Goal: Task Accomplishment & Management: Manage account settings

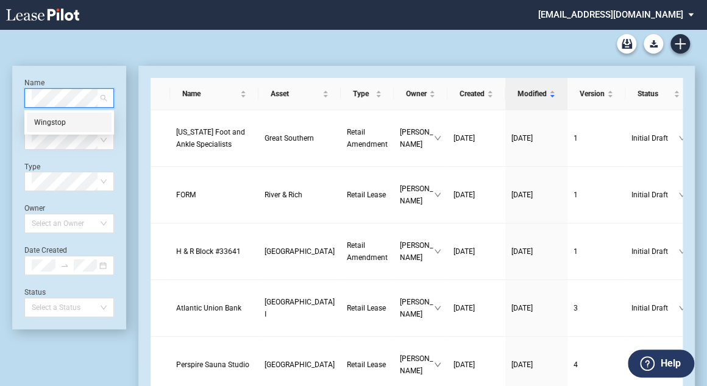
click at [68, 117] on div "Wingstop" at bounding box center [69, 122] width 70 height 12
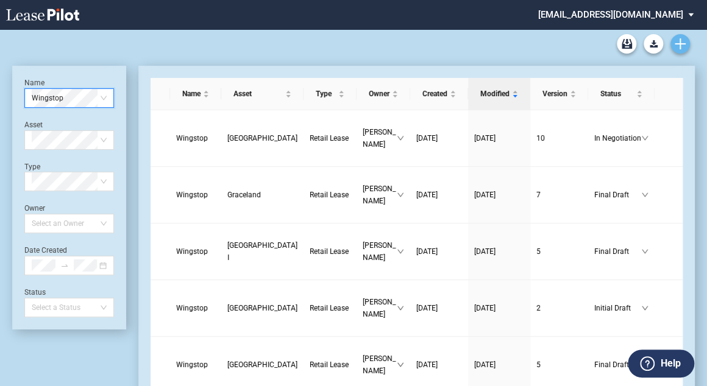
click at [680, 47] on use "Create new document" at bounding box center [680, 43] width 11 height 11
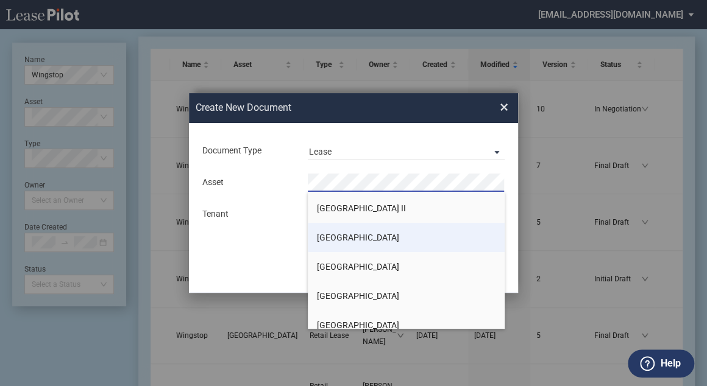
scroll to position [98, 0]
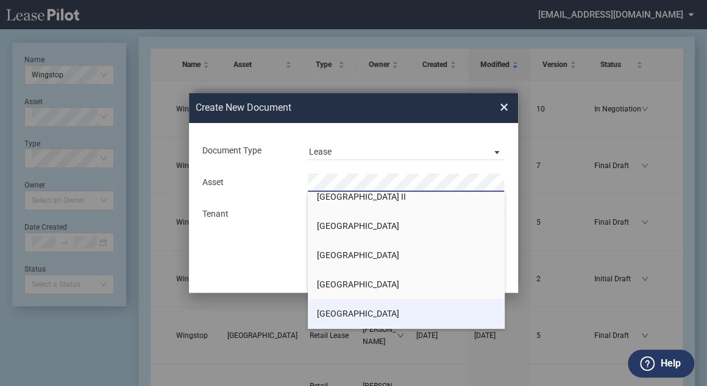
click at [344, 310] on span "[GEOGRAPHIC_DATA]" at bounding box center [358, 314] width 82 height 10
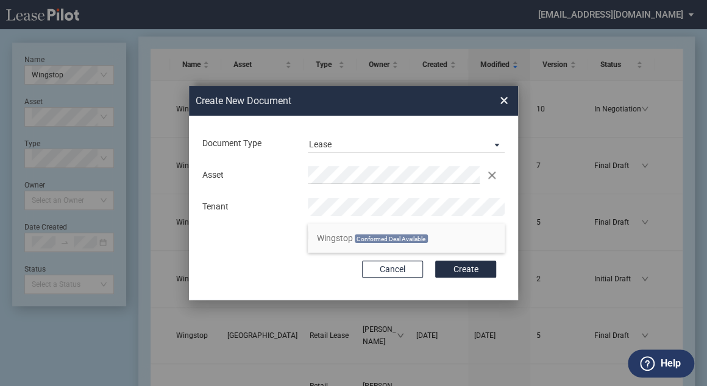
click at [394, 238] on span "Conformed Deal Available" at bounding box center [391, 239] width 73 height 9
click at [312, 235] on div "Use Conformed Deal" at bounding box center [314, 237] width 12 height 12
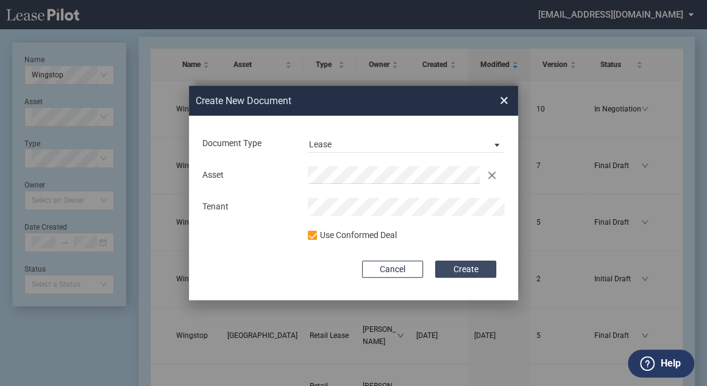
click at [481, 265] on button "Create" at bounding box center [465, 269] width 61 height 17
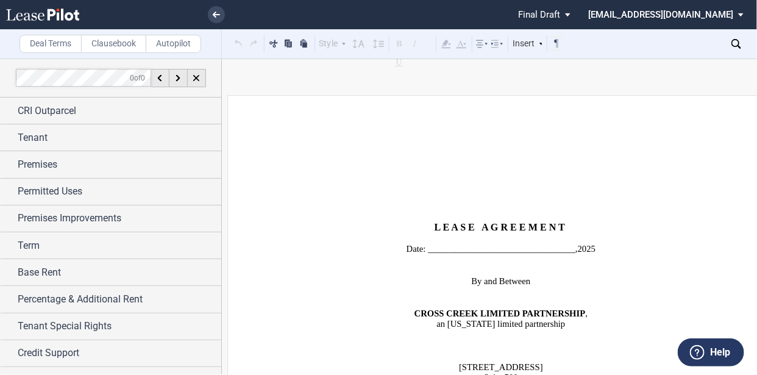
click at [577, 11] on span "status: \a\aFinal Draft\a\a\a\a\a" at bounding box center [570, 14] width 15 height 29
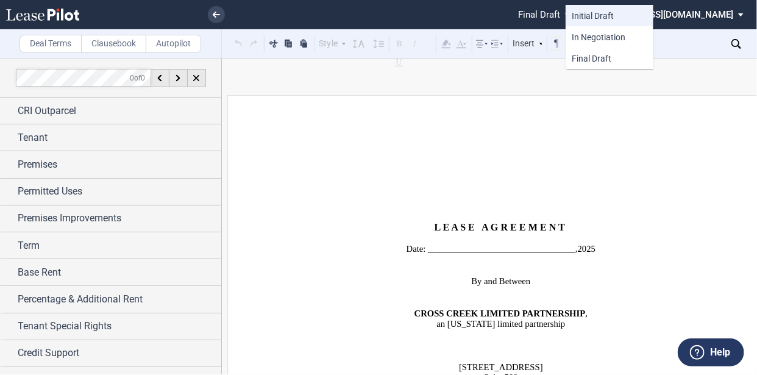
click at [614, 13] on div "Initial Draft" at bounding box center [610, 15] width 76 height 11
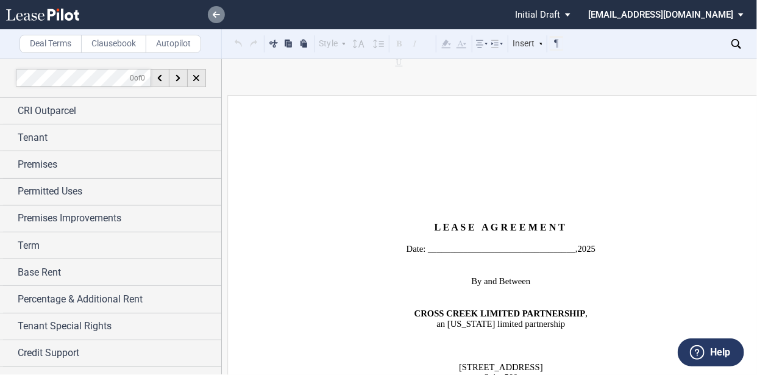
click at [211, 9] on link at bounding box center [216, 14] width 17 height 17
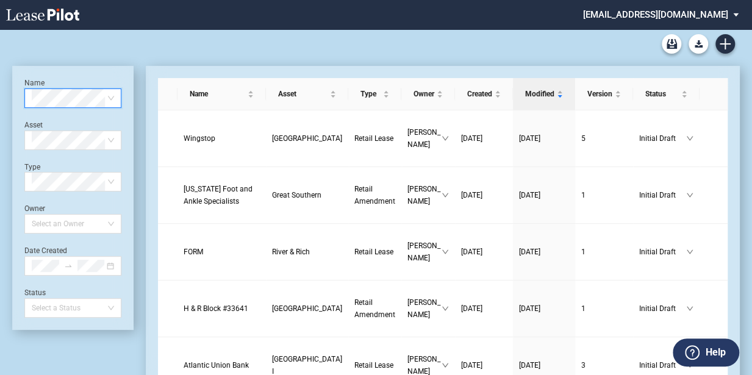
click at [109, 94] on span at bounding box center [73, 98] width 82 height 18
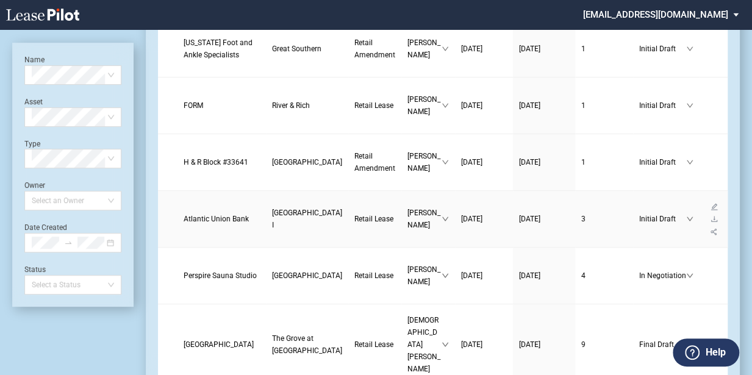
click at [202, 215] on span "Atlantic Union Bank" at bounding box center [215, 219] width 65 height 9
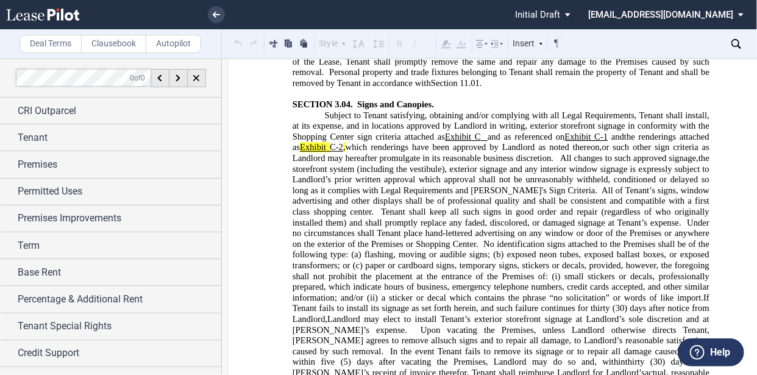
scroll to position [4145, 0]
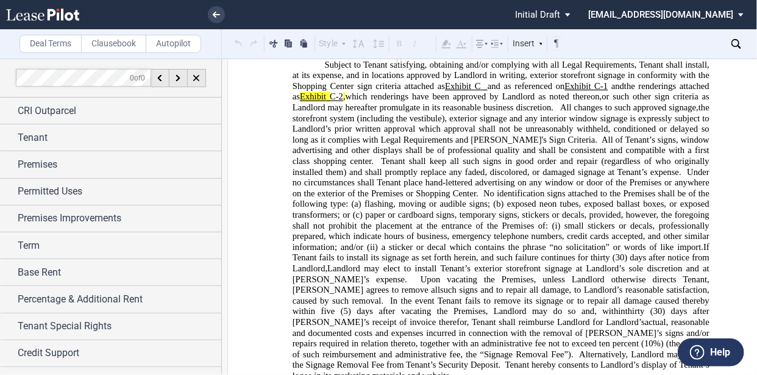
click at [376, 349] on span "Alternatively, Landlord may deduct the Signage Removal Fee from Tenant’s Securi…" at bounding box center [502, 359] width 419 height 21
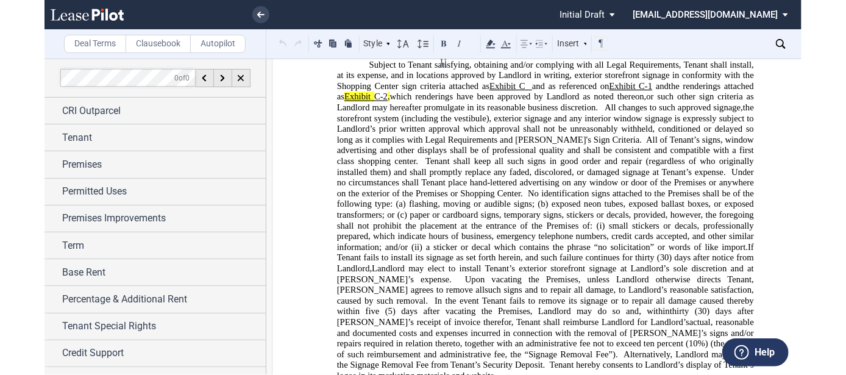
scroll to position [5023, 0]
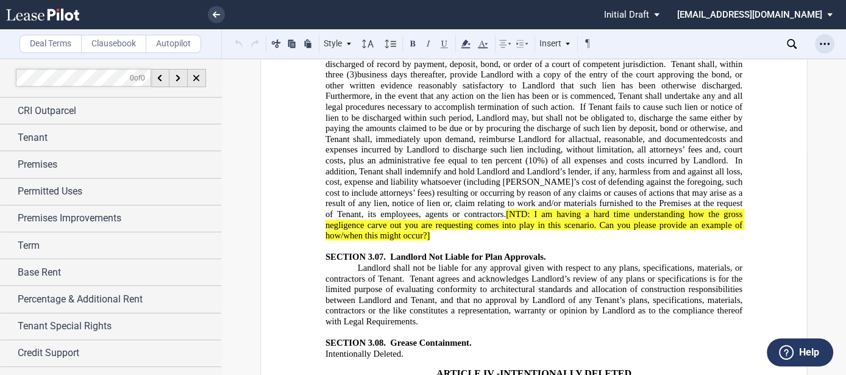
click at [756, 42] on icon "Open Lease options menu" at bounding box center [825, 44] width 10 height 10
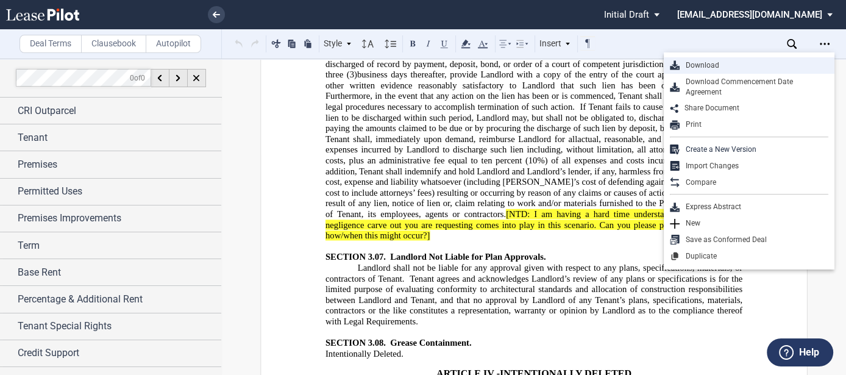
click at [756, 60] on div "Download" at bounding box center [754, 65] width 149 height 10
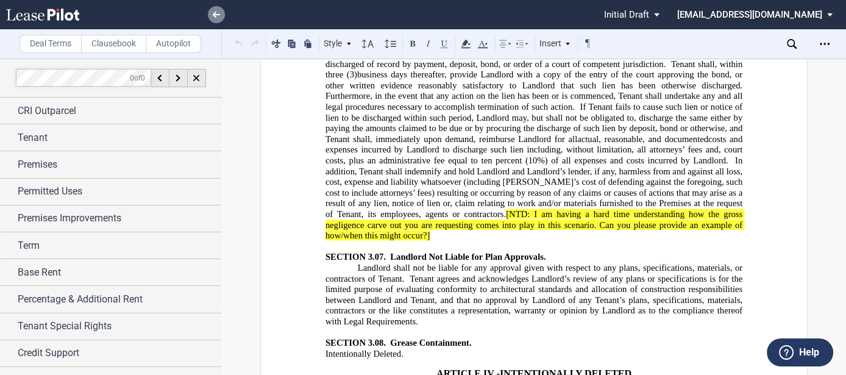
click at [213, 10] on link at bounding box center [216, 14] width 17 height 17
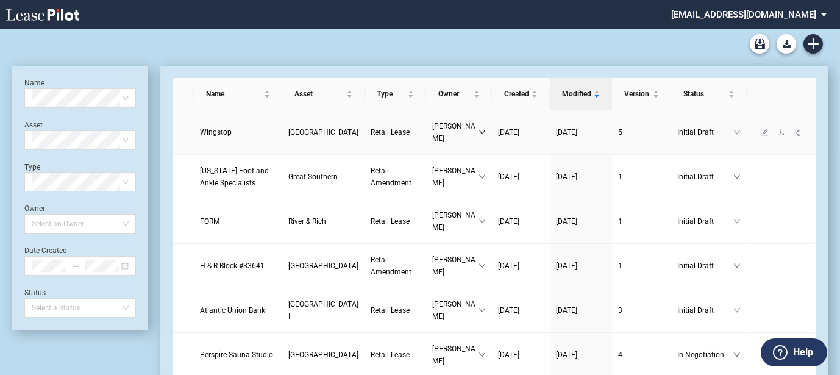
click at [479, 129] on icon "down" at bounding box center [482, 132] width 7 height 7
click at [790, 114] on td at bounding box center [781, 132] width 69 height 44
click at [733, 129] on icon "down" at bounding box center [736, 132] width 7 height 7
click at [761, 129] on icon "edit" at bounding box center [764, 132] width 7 height 7
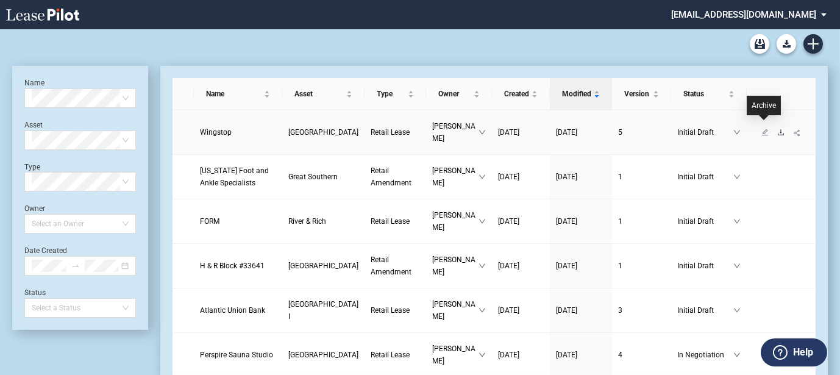
click at [777, 129] on icon "download" at bounding box center [780, 132] width 7 height 7
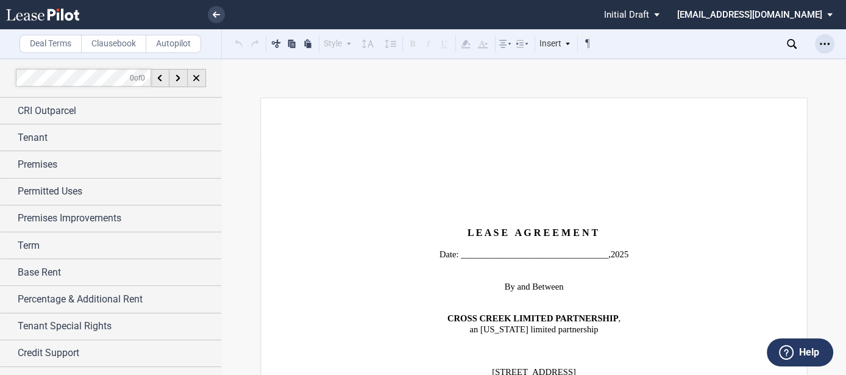
click at [823, 41] on icon "Open Lease options menu" at bounding box center [825, 44] width 10 height 10
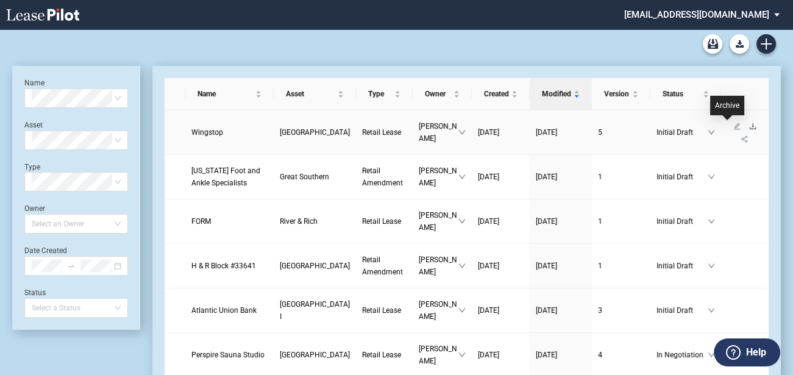
click at [749, 126] on icon "download" at bounding box center [752, 126] width 7 height 7
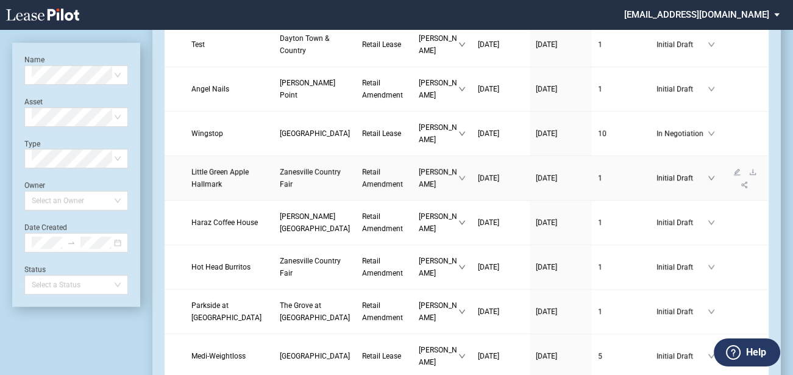
scroll to position [975, 0]
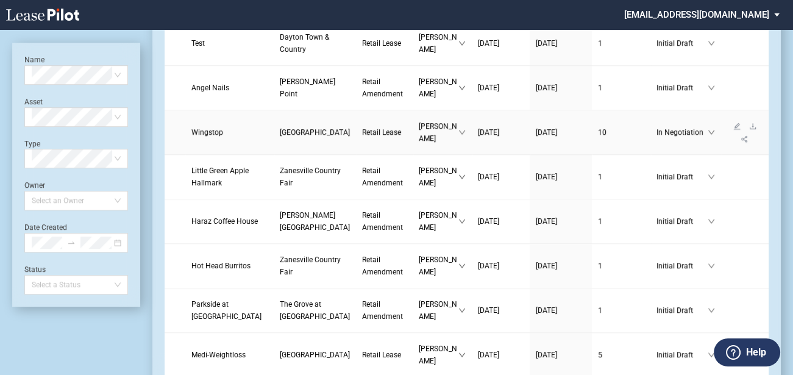
click at [217, 137] on span "Wingstop" at bounding box center [207, 132] width 32 height 9
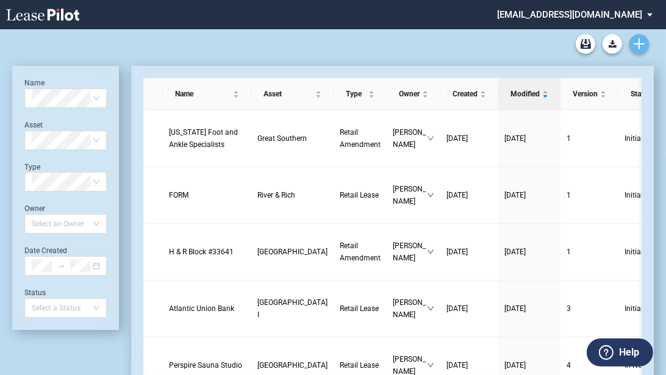
click at [635, 47] on icon "Create new document" at bounding box center [638, 43] width 11 height 11
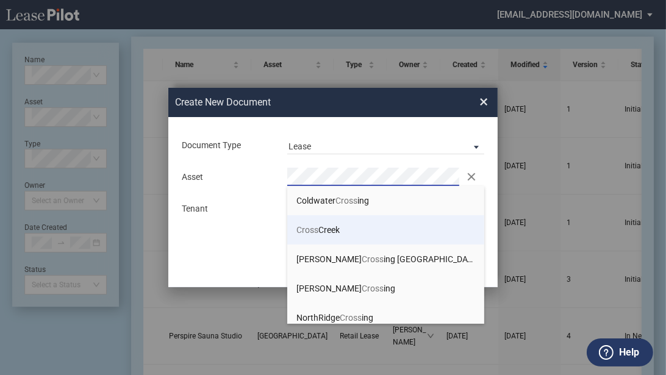
click at [329, 222] on li "Cross Creek" at bounding box center [385, 229] width 197 height 29
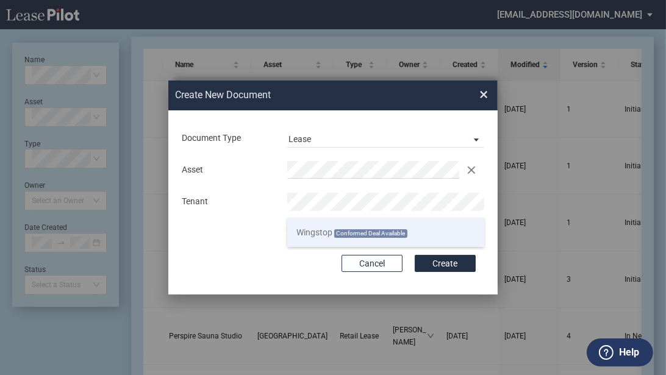
click at [354, 231] on span "Conformed Deal Available" at bounding box center [370, 233] width 73 height 9
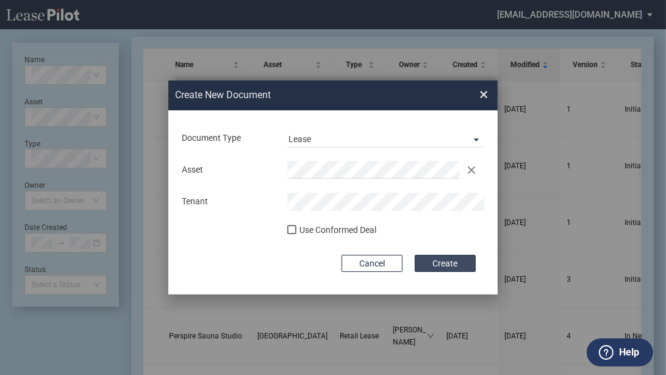
click at [449, 264] on button "Create" at bounding box center [445, 263] width 61 height 17
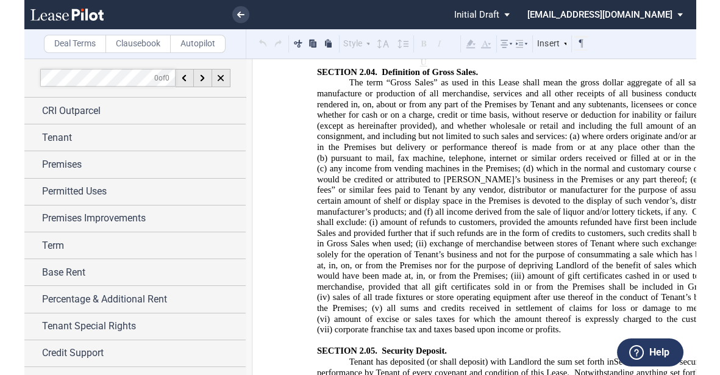
scroll to position [2926, 0]
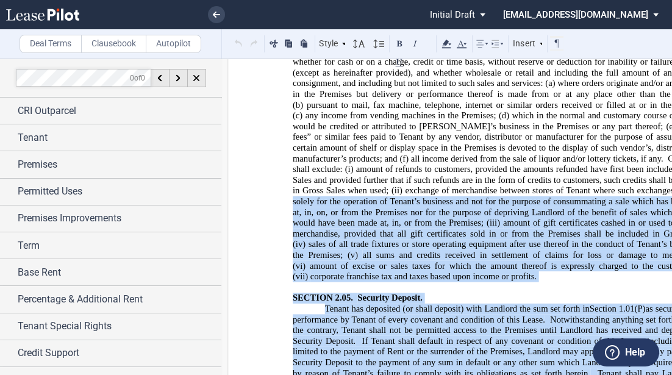
click at [671, 79] on html ".bocls-1{fill:#26354a;fill-rule:evenodd} Loading... × Pending... Pending... Ini…" at bounding box center [336, 187] width 672 height 375
click at [619, 185] on span "exchange of merchandise between stores of Tenant where such exchanges are made …" at bounding box center [502, 206] width 419 height 42
click at [450, 168] on p "The term “Gross Sales” as used in this Lease shall mean the gross dollar aggreg…" at bounding box center [501, 152] width 417 height 257
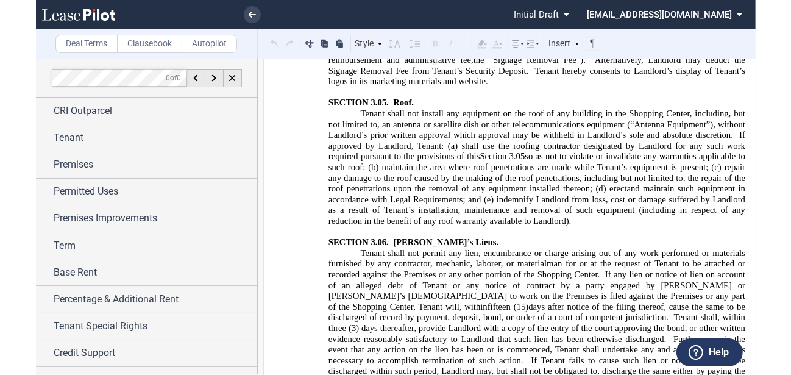
scroll to position [4243, 0]
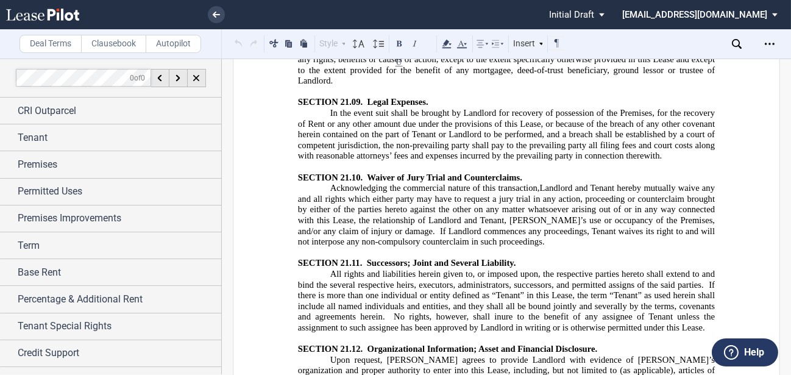
scroll to position [15761, 0]
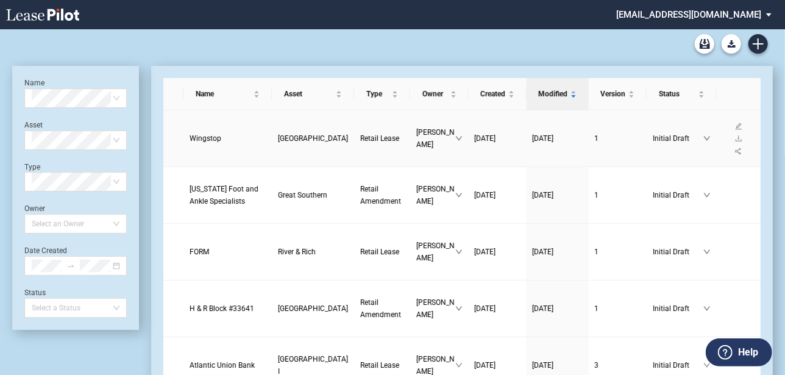
click at [213, 134] on span "Wingstop" at bounding box center [206, 138] width 32 height 9
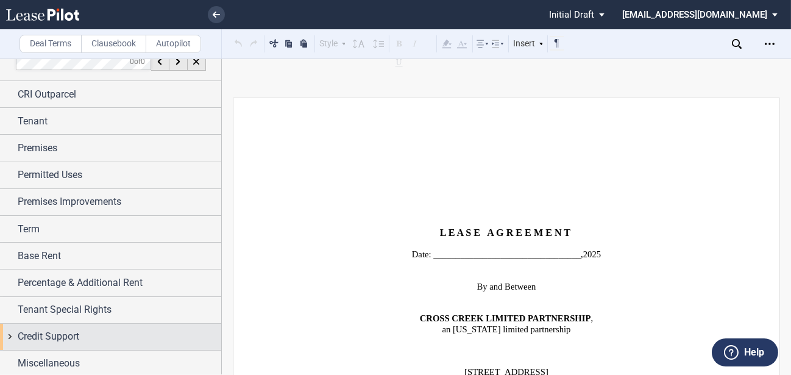
scroll to position [17, 0]
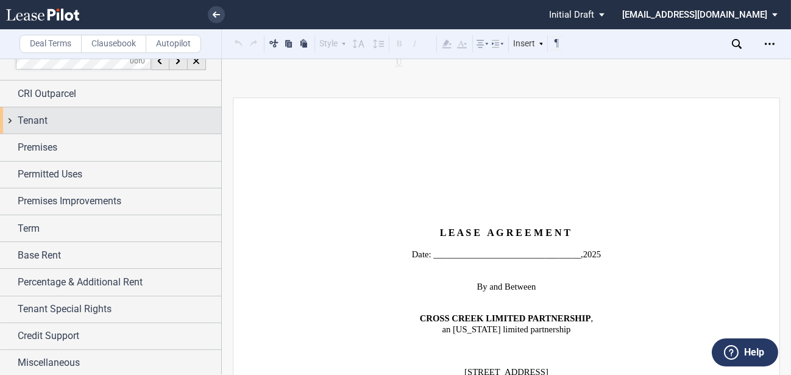
click at [96, 123] on div "Tenant" at bounding box center [120, 120] width 204 height 15
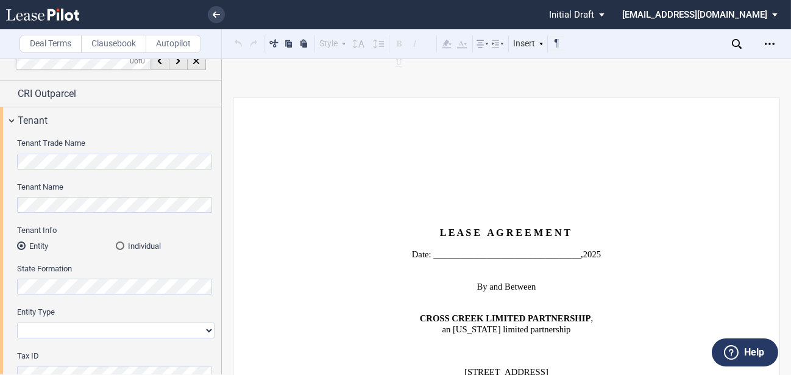
scroll to position [456, 0]
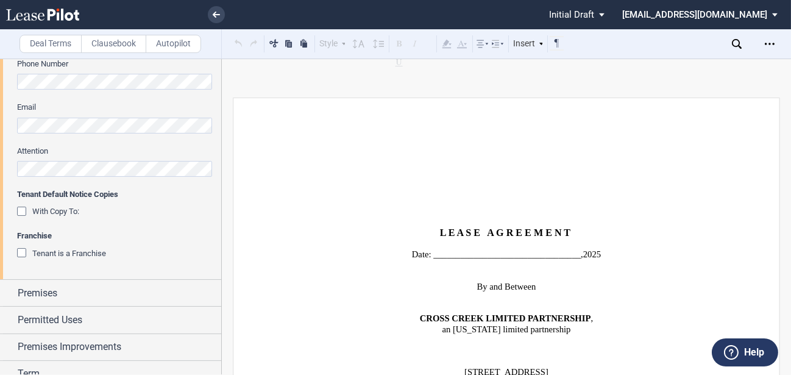
click at [63, 252] on span "Tenant is a Franchise" at bounding box center [69, 253] width 74 height 9
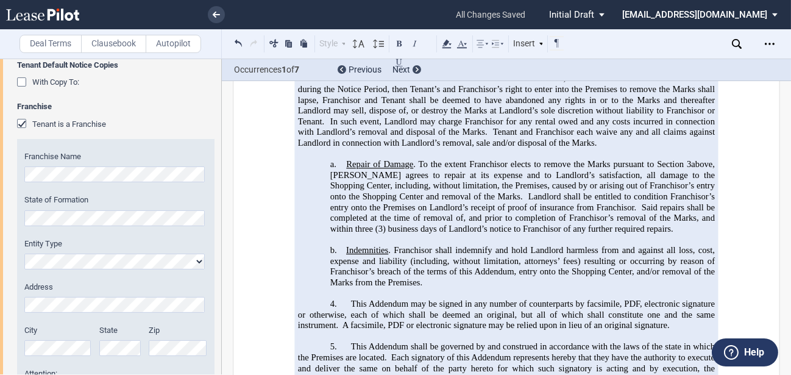
scroll to position [19788, 0]
drag, startPoint x: 216, startPoint y: 243, endPoint x: 210, endPoint y: 88, distance: 155.5
click at [210, 88] on div "Tenant Trade Name Tenant Name Tenant Info Entity Individual State Formation Ent…" at bounding box center [110, 10] width 221 height 890
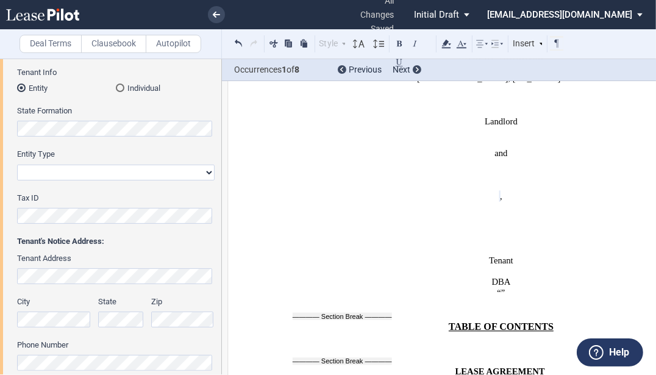
scroll to position [195, 0]
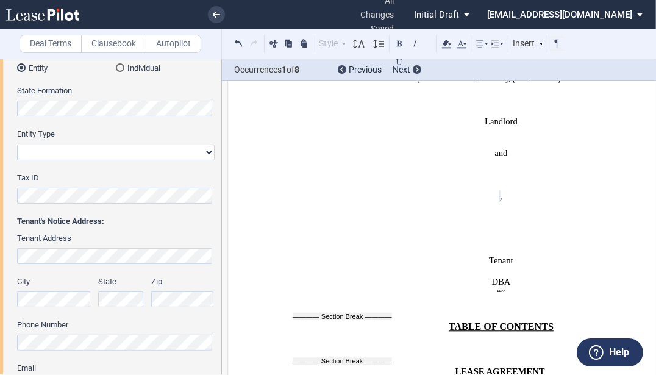
click at [178, 157] on select "Corporation Limited Liability Company General Partnership Limited Partnership O…" at bounding box center [116, 152] width 198 height 16
select select "limited liability company"
click at [17, 144] on select "Corporation Limited Liability Company General Partnership Limited Partnership O…" at bounding box center [116, 152] width 198 height 16
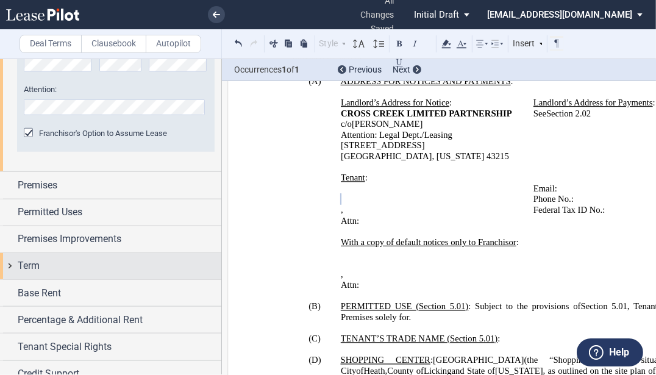
scroll to position [907, 0]
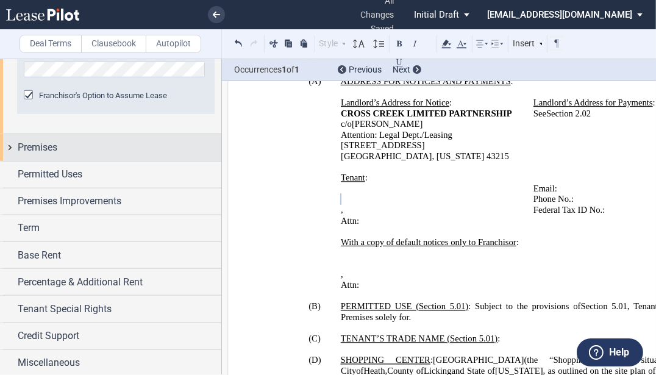
click at [116, 146] on div "Premises" at bounding box center [120, 147] width 204 height 15
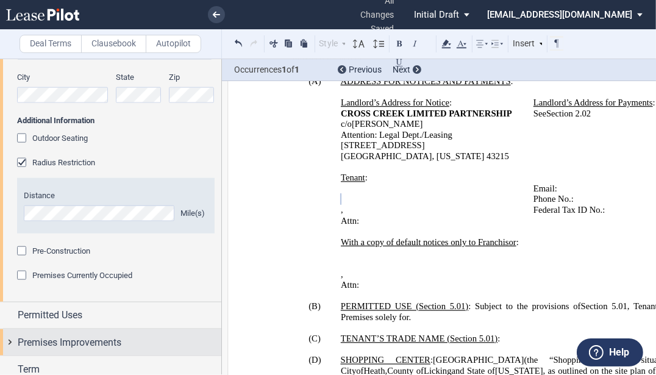
scroll to position [1346, 0]
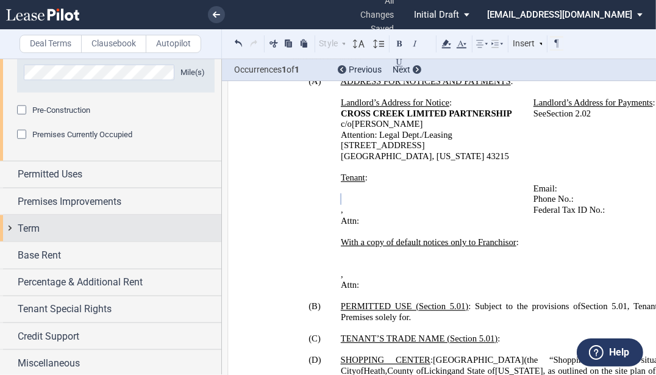
click at [88, 230] on div "Term" at bounding box center [120, 228] width 204 height 15
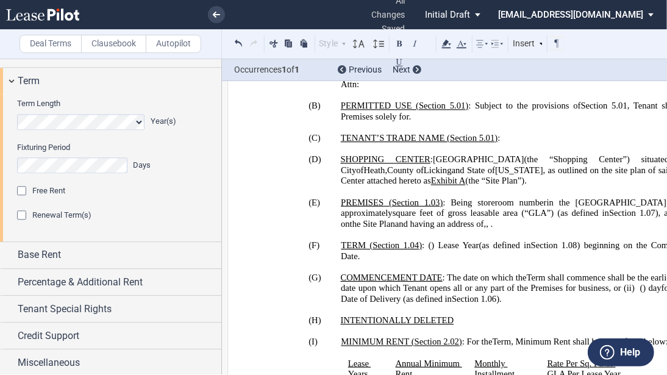
scroll to position [908, 0]
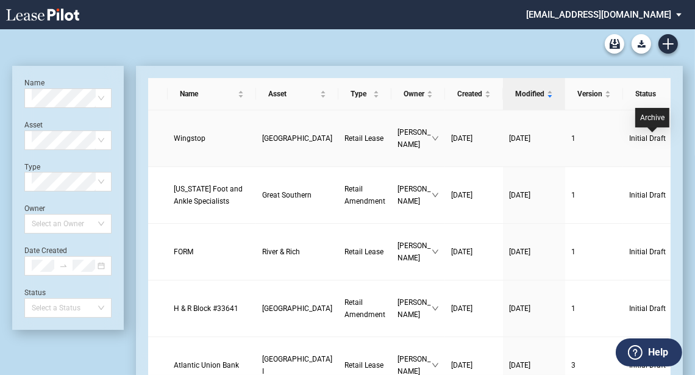
click at [660, 141] on icon "download" at bounding box center [703, 138] width 7 height 7
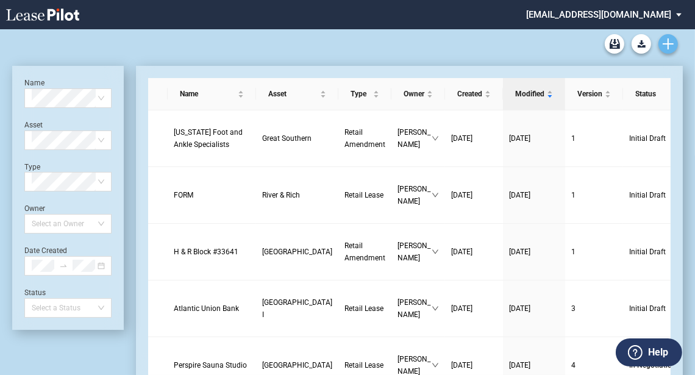
click at [669, 40] on icon "Create new document" at bounding box center [668, 43] width 11 height 11
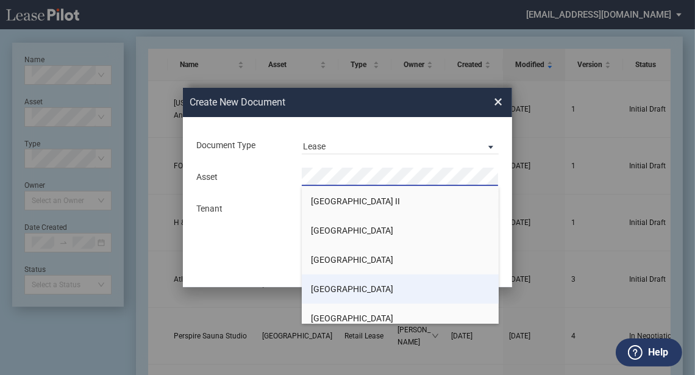
scroll to position [98, 0]
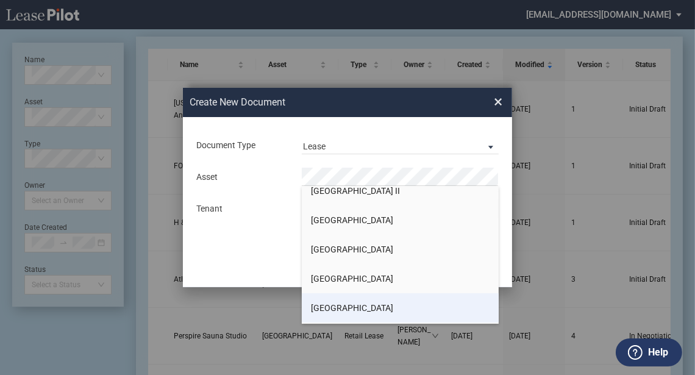
click at [339, 309] on span "[GEOGRAPHIC_DATA]" at bounding box center [352, 308] width 82 height 10
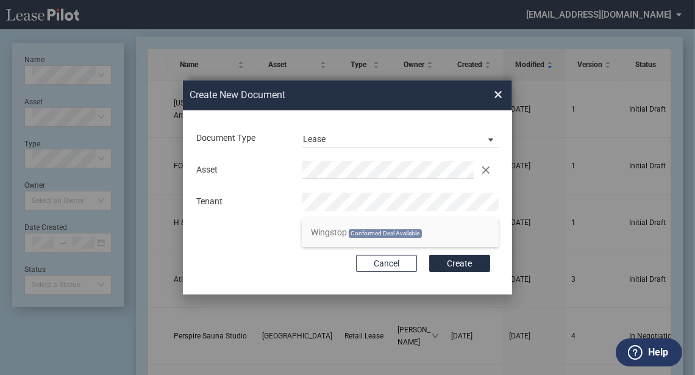
click at [370, 231] on span "Conformed Deal Available" at bounding box center [385, 233] width 73 height 9
click at [359, 229] on div "Use Conformed Deal" at bounding box center [352, 230] width 77 height 12
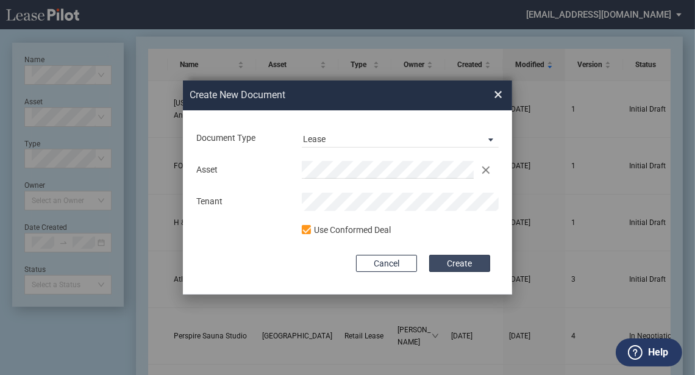
click at [469, 265] on button "Create" at bounding box center [459, 263] width 61 height 17
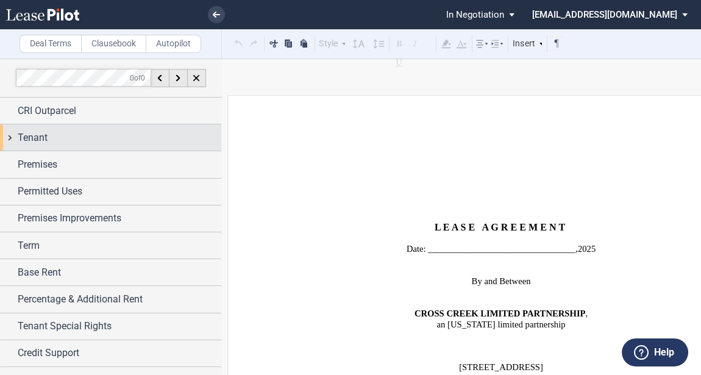
click at [119, 139] on div "Tenant" at bounding box center [120, 137] width 204 height 15
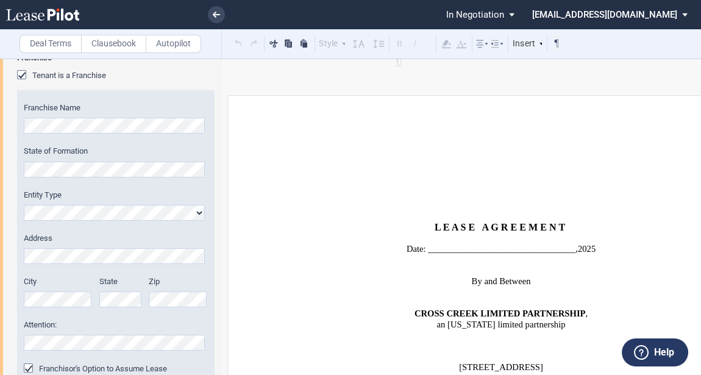
scroll to position [829, 0]
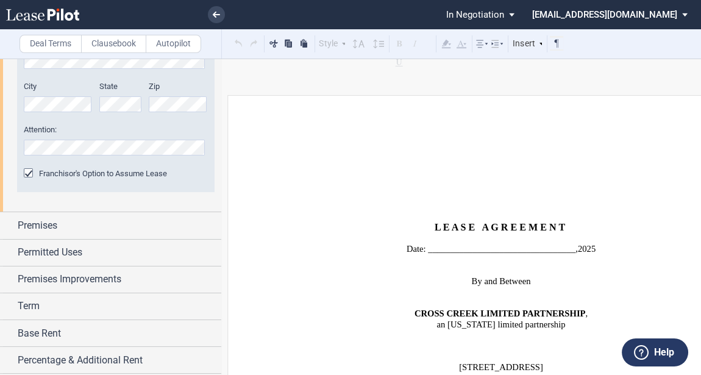
click at [521, 11] on span "status: \a\aIn Negotiation\a\a\a\a\a" at bounding box center [514, 14] width 15 height 29
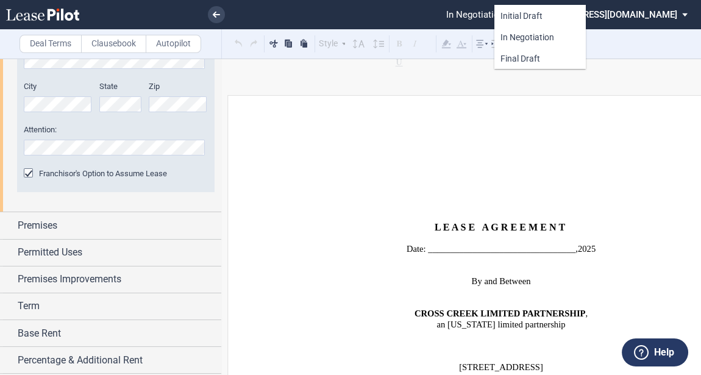
click at [542, 40] on span "In Negotiation" at bounding box center [527, 37] width 54 height 10
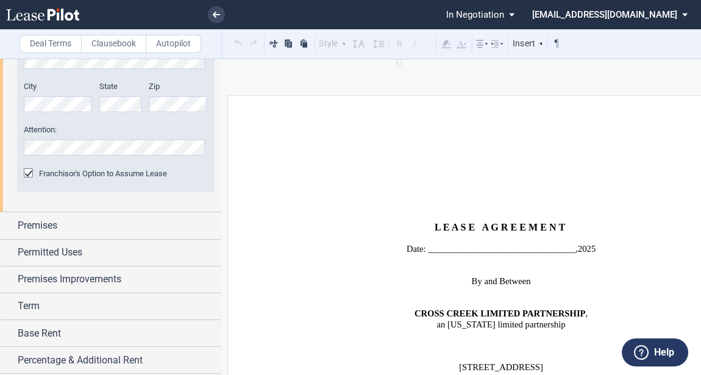
click at [504, 12] on span "In Negotiation" at bounding box center [475, 14] width 58 height 11
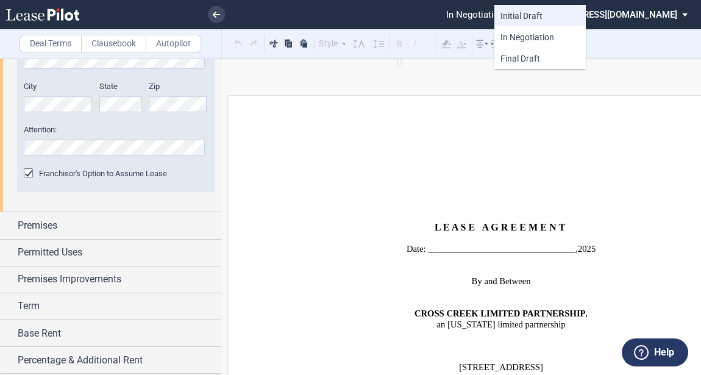
click at [546, 13] on div "Initial Draft" at bounding box center [539, 15] width 79 height 11
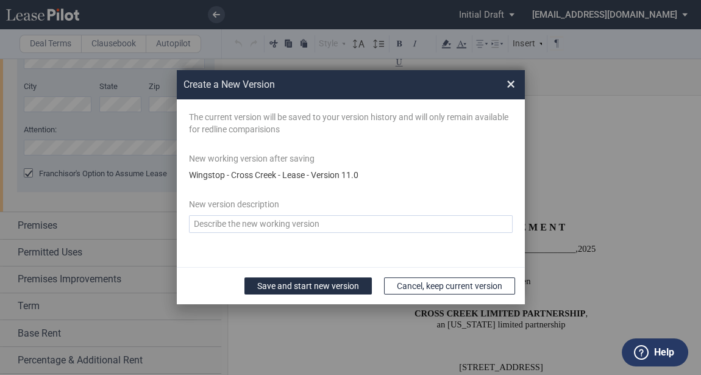
click at [510, 84] on span "×" at bounding box center [511, 84] width 9 height 20
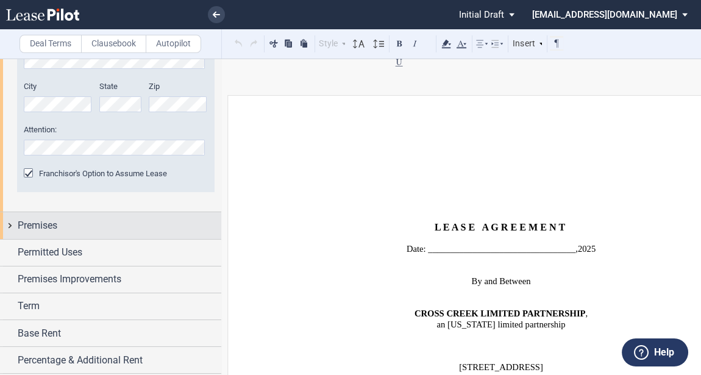
click at [113, 222] on div "Premises" at bounding box center [120, 225] width 204 height 15
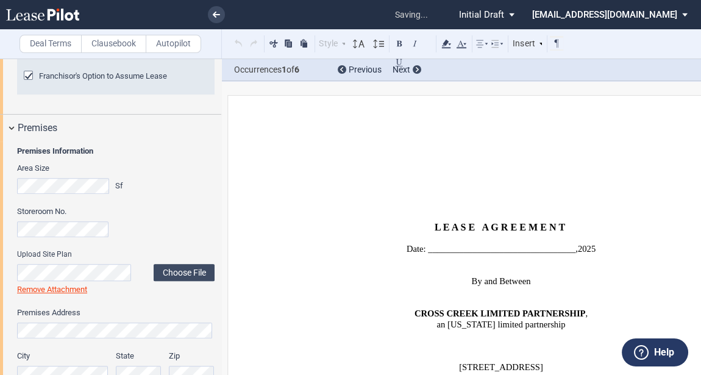
scroll to position [979, 0]
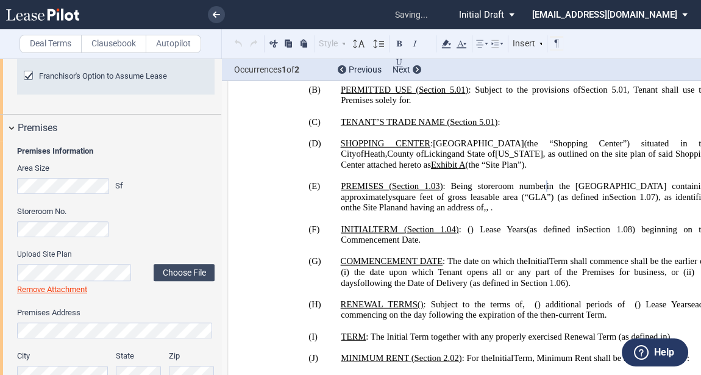
drag, startPoint x: 78, startPoint y: 287, endPoint x: 85, endPoint y: 285, distance: 7.0
click at [78, 287] on link "Remove Attachment" at bounding box center [52, 289] width 70 height 9
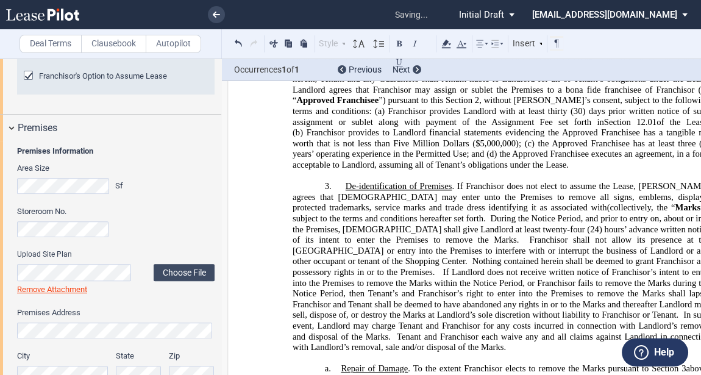
scroll to position [22224, 0]
click at [0, 323] on html ".bocls-1{fill:#26354a;fill-rule:evenodd} Loading... × all changes saved Pending…" at bounding box center [350, 187] width 701 height 375
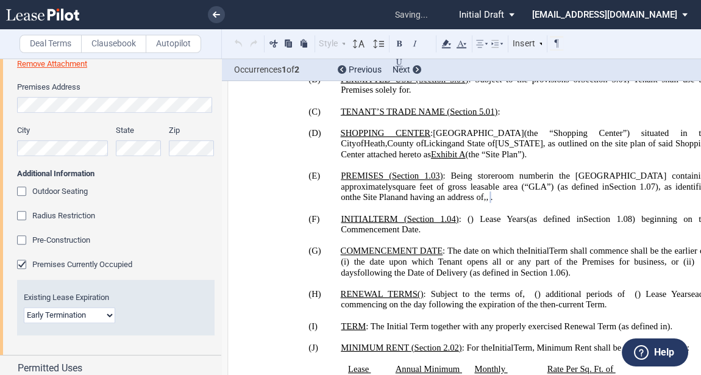
scroll to position [1268, 0]
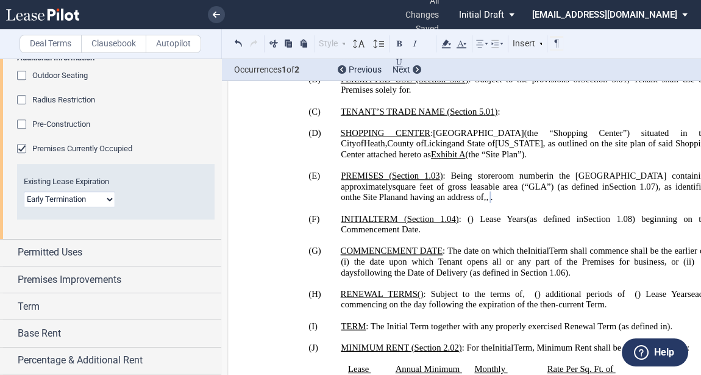
click at [107, 193] on select "Month-to-Month Early Termination Natural Expiration" at bounding box center [69, 199] width 91 height 16
select select "natural expiration"
click at [24, 191] on select "Month-to-Month Early Termination Natural Expiration" at bounding box center [69, 199] width 91 height 16
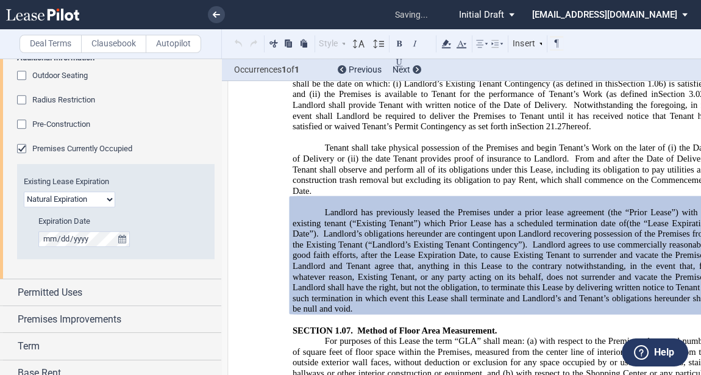
scroll to position [1317, 0]
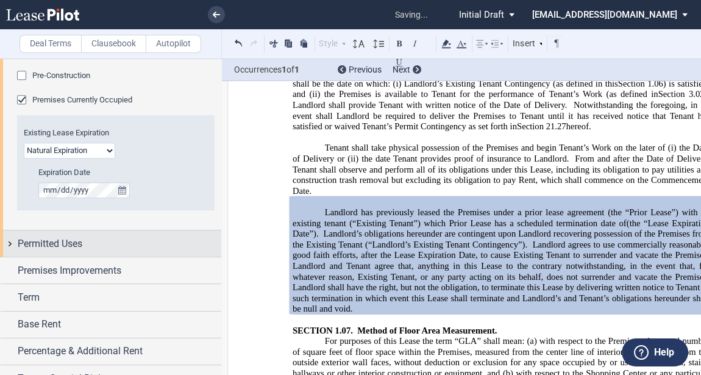
click at [72, 238] on span "Permitted Uses" at bounding box center [50, 244] width 65 height 15
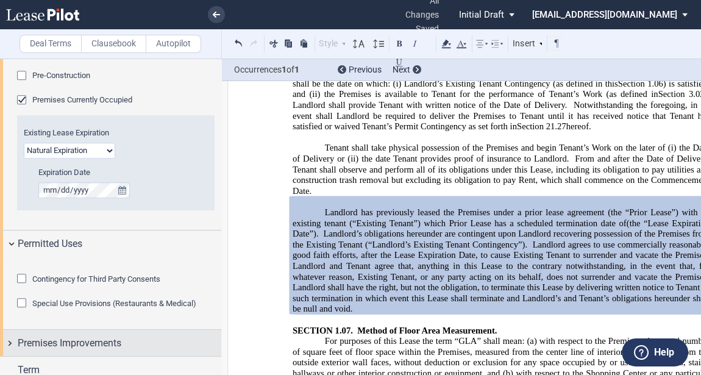
scroll to position [1512, 0]
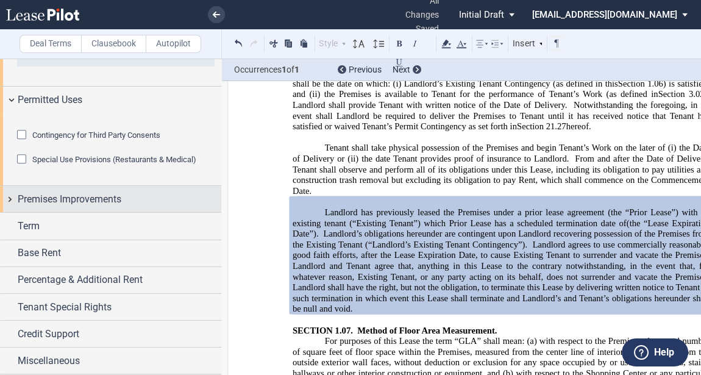
click at [175, 207] on div "Premises Improvements" at bounding box center [120, 199] width 204 height 15
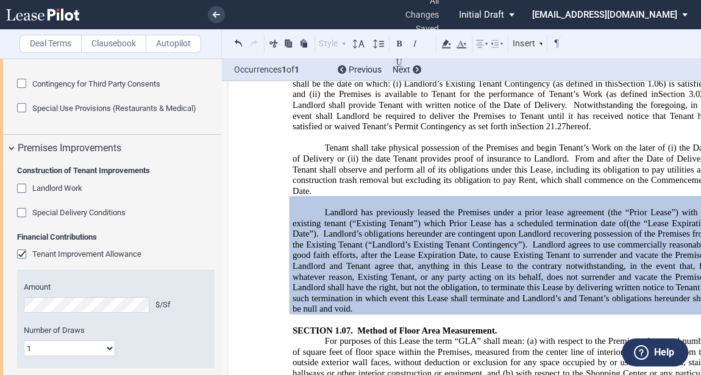
click at [162, 113] on span "Special Use Provisions (Restaurants & Medical)" at bounding box center [114, 108] width 164 height 9
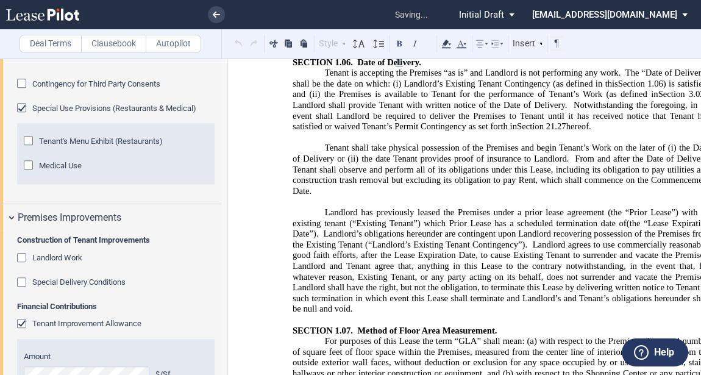
click at [162, 113] on span "Special Use Provisions (Restaurants & Medical)" at bounding box center [114, 108] width 164 height 9
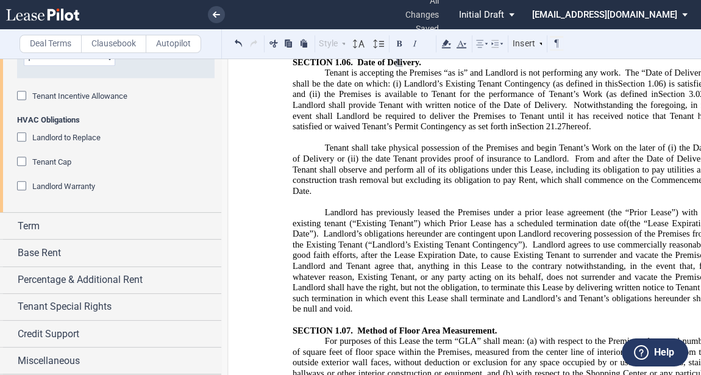
scroll to position [1867, 0]
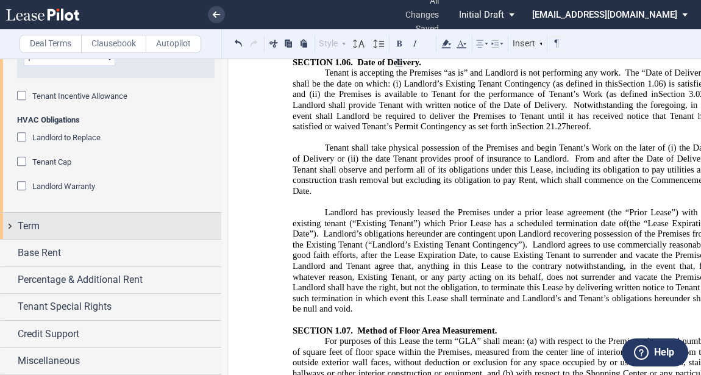
click at [98, 233] on div "Term" at bounding box center [120, 226] width 204 height 15
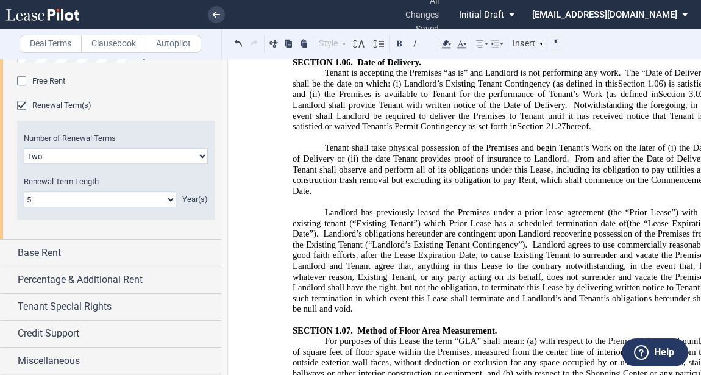
scroll to position [2111, 0]
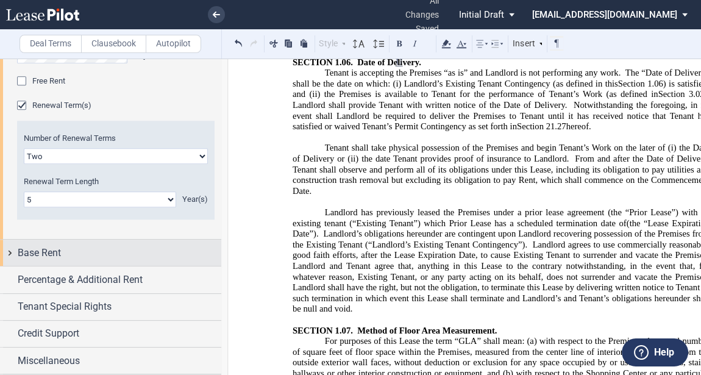
click at [93, 260] on div "Base Rent" at bounding box center [120, 253] width 204 height 15
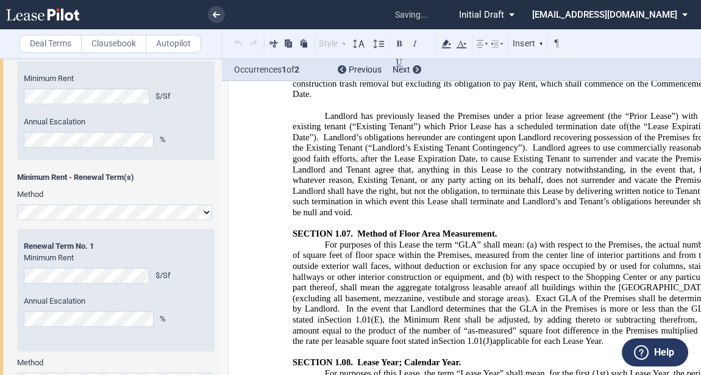
scroll to position [2680, 0]
click at [1, 336] on div "Method Hide Year 1 $/Sf Year 2 $/Sf Year 3 $/Sf Year 4 $/Sf Year 5 $/Sf Year 6 …" at bounding box center [110, 274] width 221 height 516
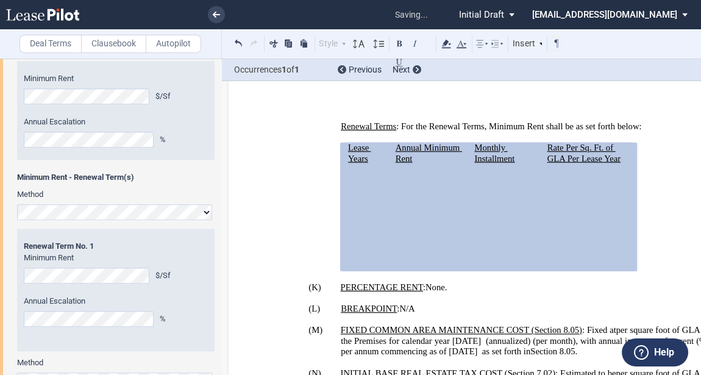
scroll to position [2501, 0]
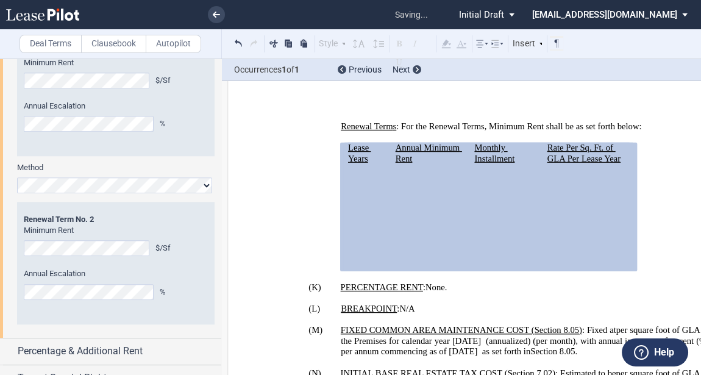
click at [18, 315] on div "Renewal Term Renewal Term No. 2 Minimum Rent $/Sf Annual Escalation %" at bounding box center [116, 263] width 198 height 123
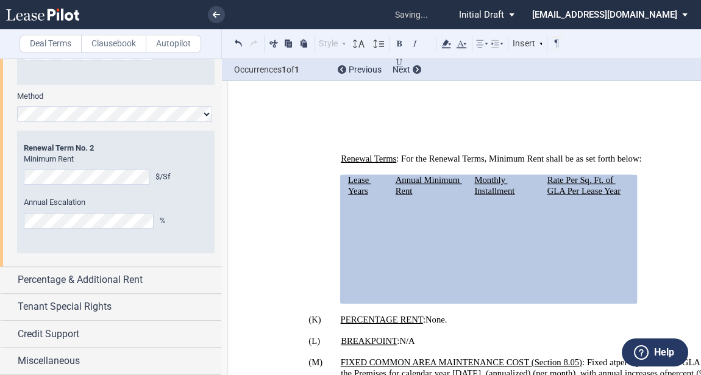
scroll to position [1225, 0]
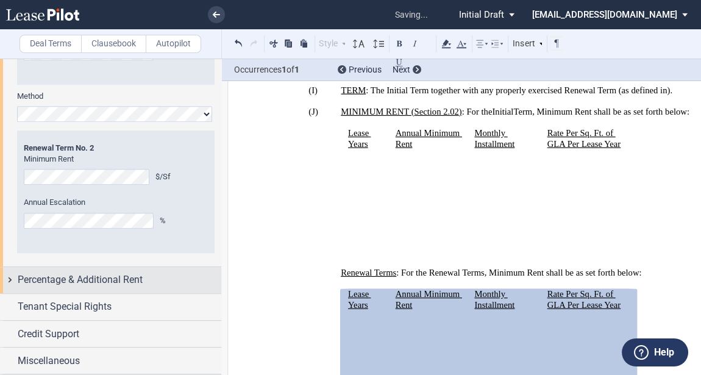
click at [119, 278] on span "Percentage & Additional Rent" at bounding box center [80, 279] width 125 height 15
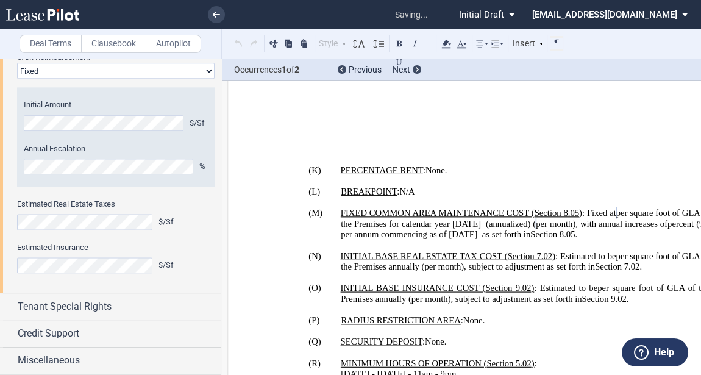
scroll to position [1496, 0]
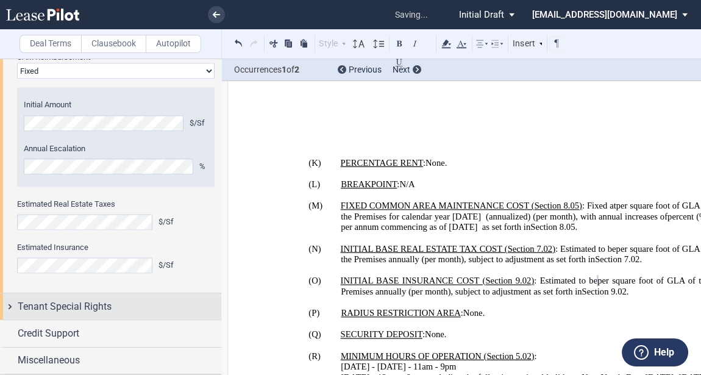
click at [99, 310] on span "Tenant Special Rights" at bounding box center [65, 306] width 94 height 15
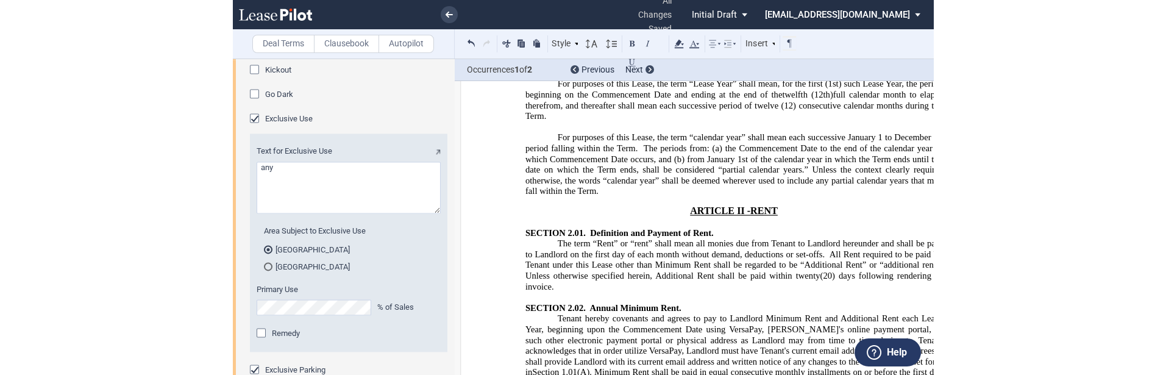
scroll to position [0, 0]
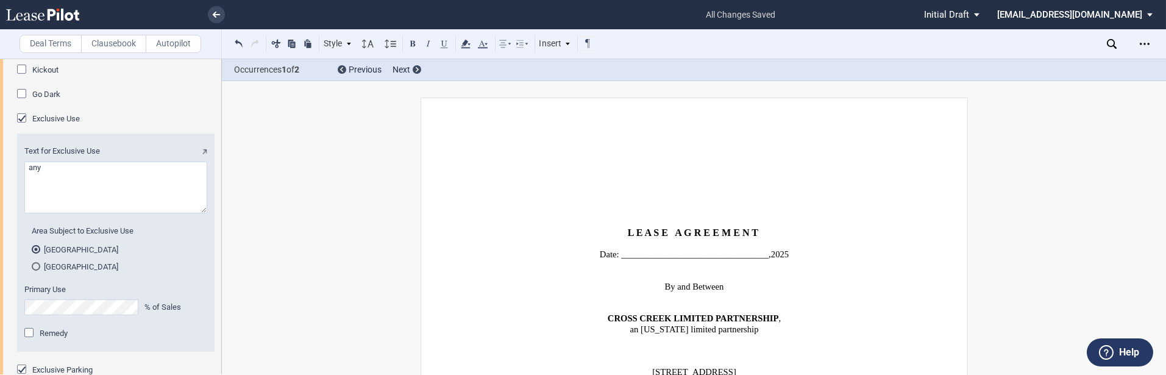
click at [700, 41] on icon at bounding box center [1112, 44] width 10 height 10
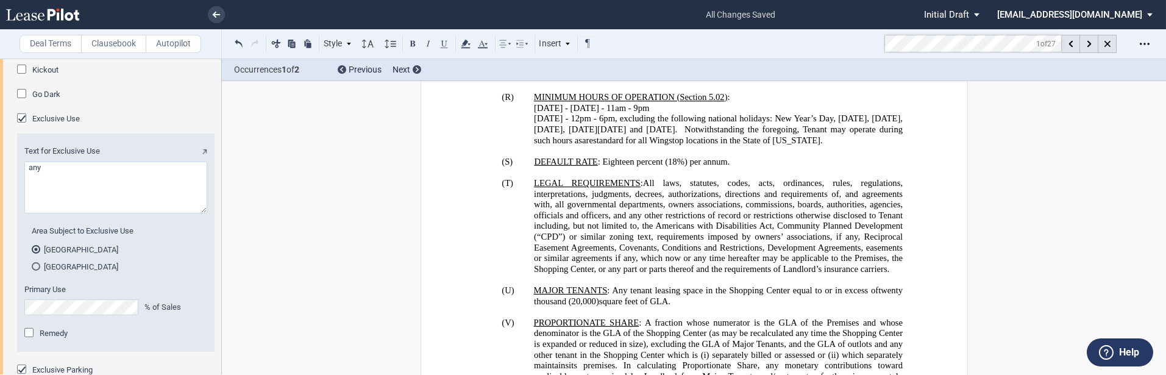
scroll to position [2014, 0]
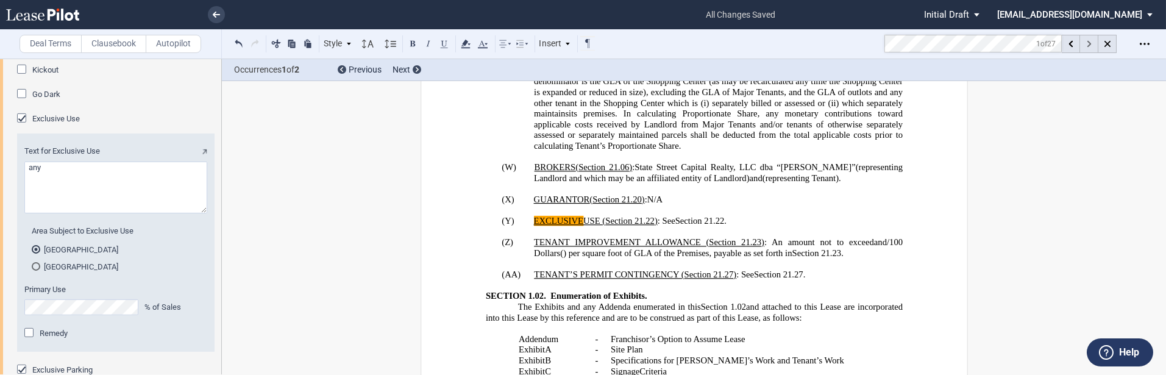
click at [700, 44] on div at bounding box center [1089, 44] width 18 height 18
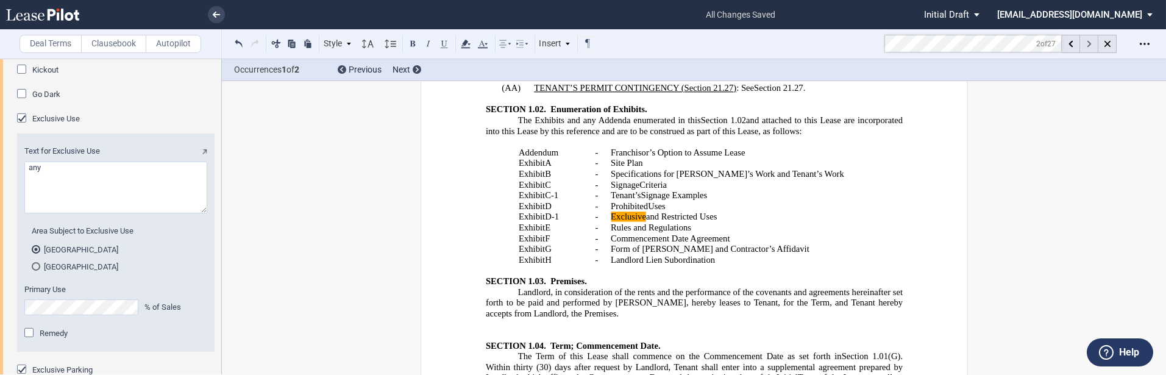
click at [700, 44] on div at bounding box center [1089, 44] width 18 height 18
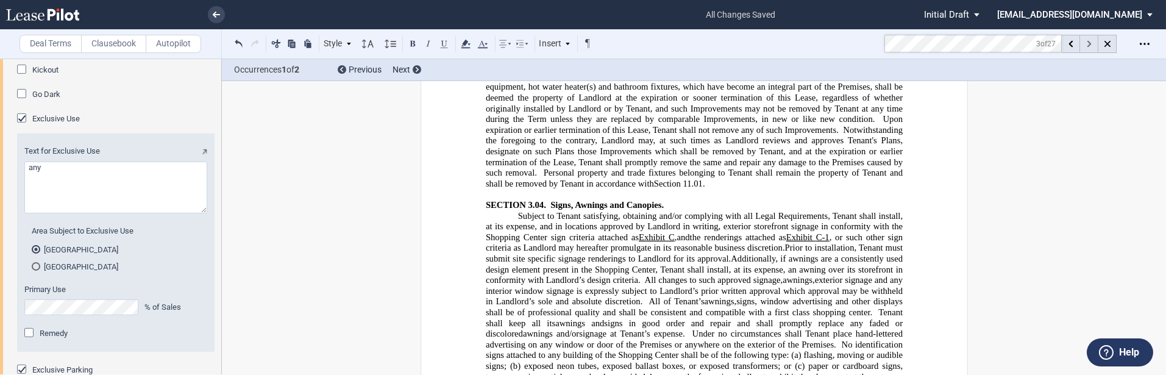
scroll to position [5650, 0]
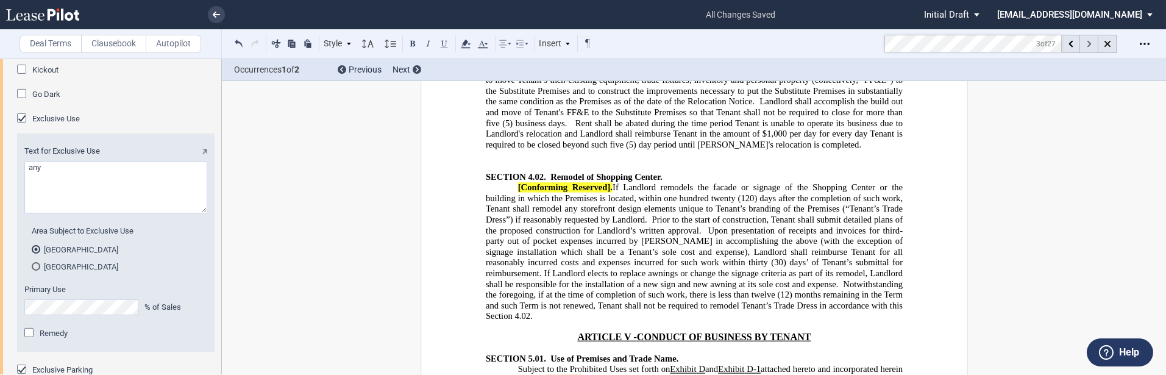
click at [700, 44] on div at bounding box center [1089, 44] width 18 height 18
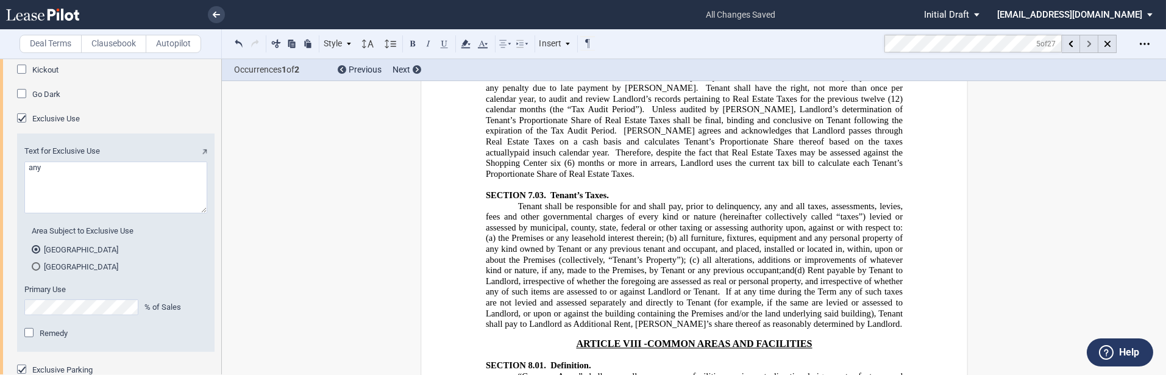
click at [700, 44] on div at bounding box center [1089, 44] width 18 height 18
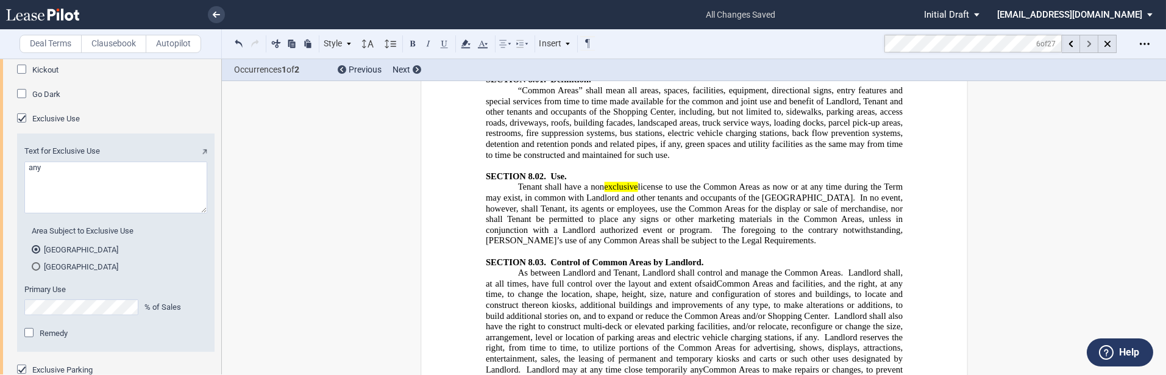
scroll to position [7864, 0]
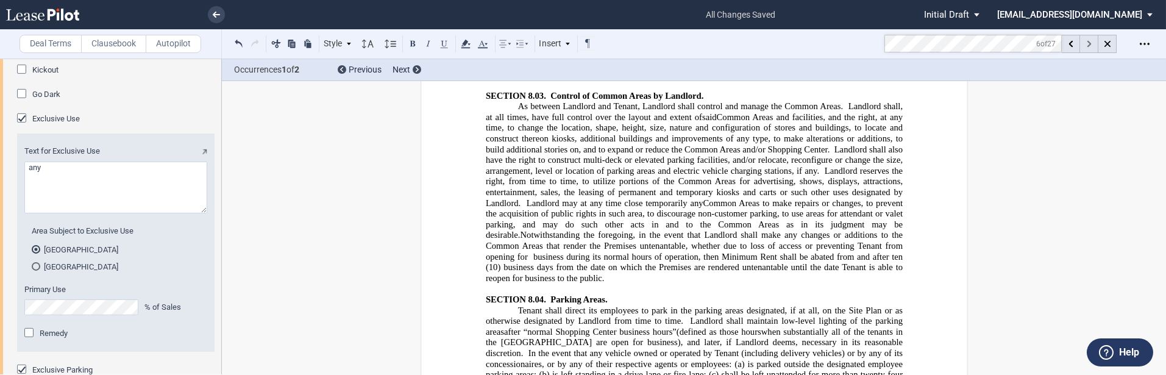
click at [700, 44] on div at bounding box center [1089, 44] width 18 height 18
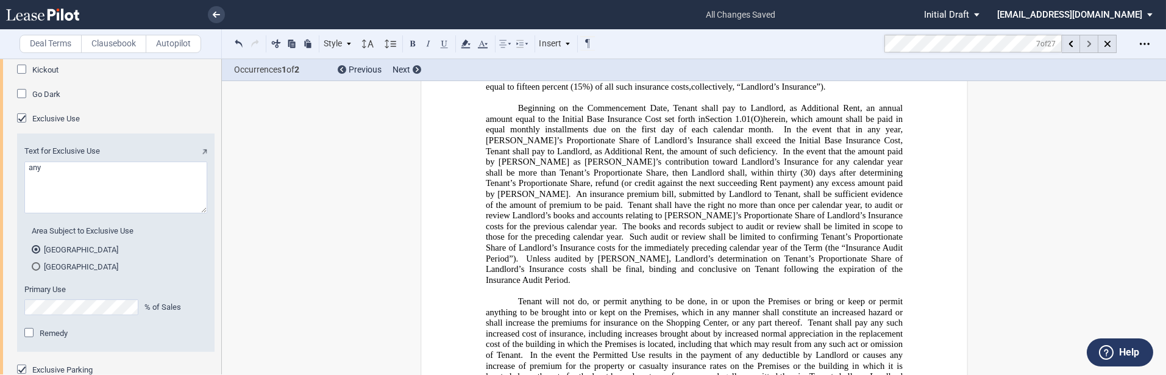
click at [700, 44] on div at bounding box center [1089, 44] width 18 height 18
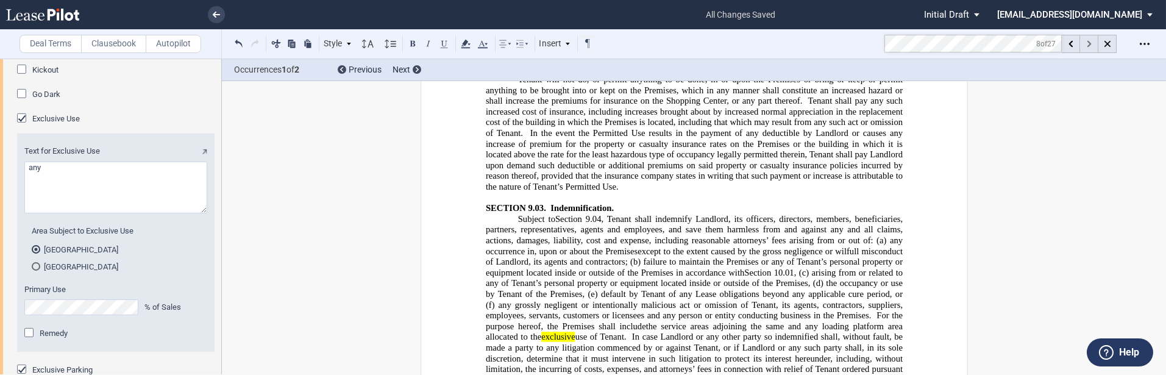
scroll to position [9519, 0]
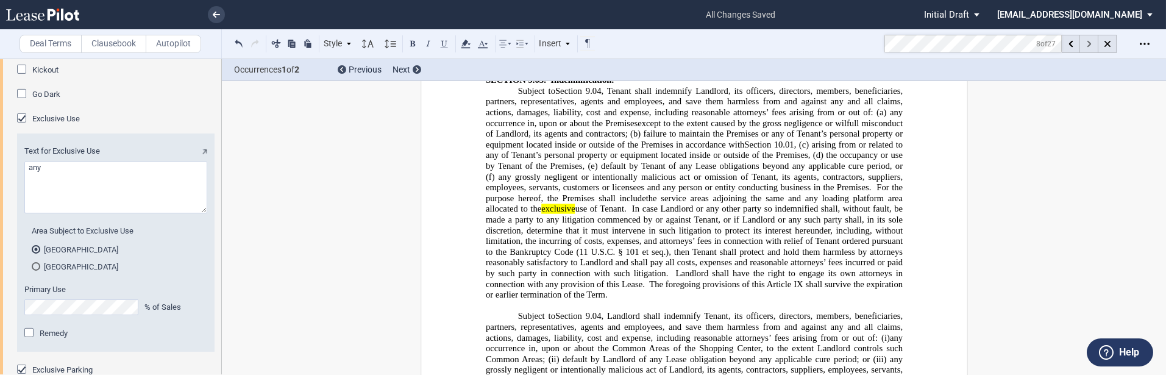
click at [700, 44] on div at bounding box center [1089, 44] width 18 height 18
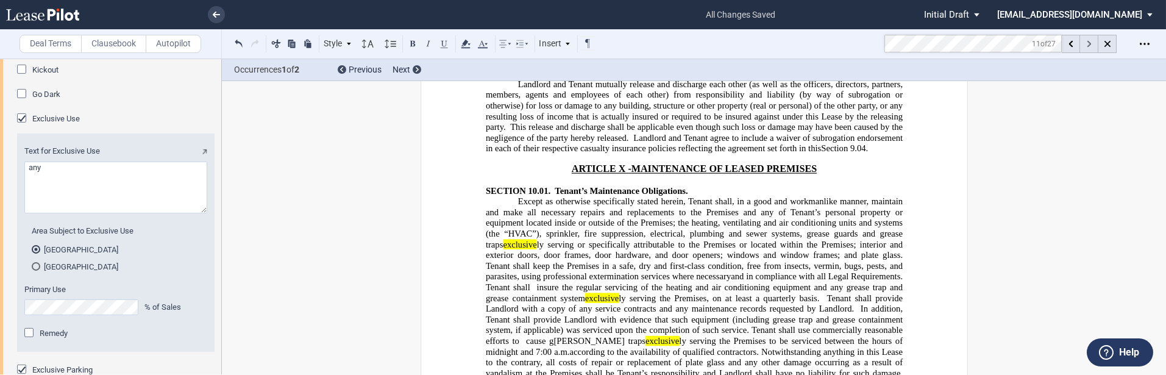
click at [700, 44] on div at bounding box center [1089, 44] width 18 height 18
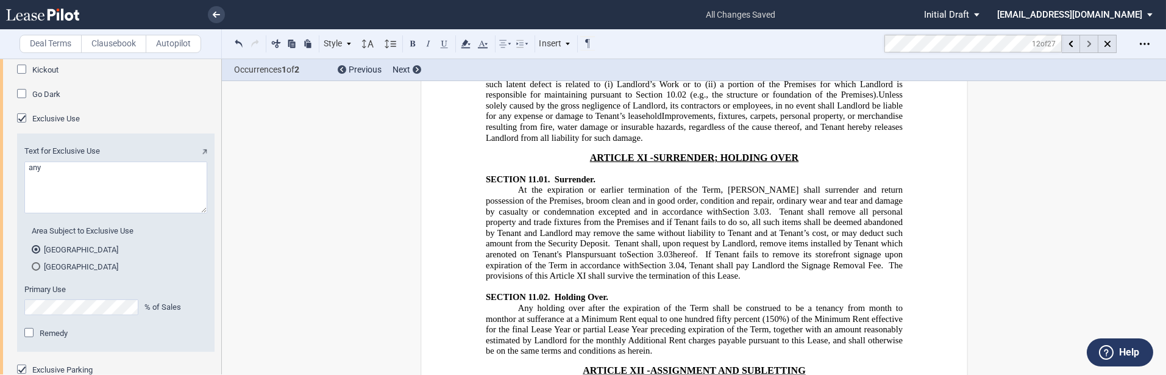
click at [700, 44] on div at bounding box center [1089, 44] width 18 height 18
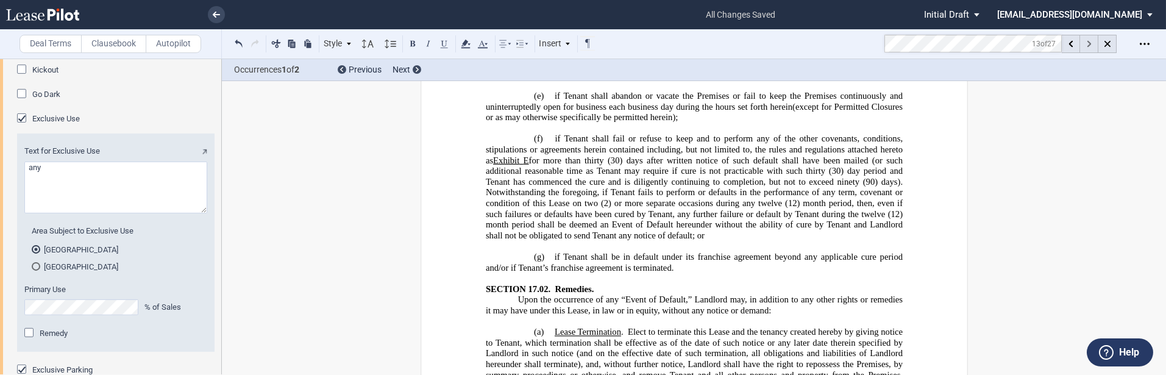
scroll to position [13884, 0]
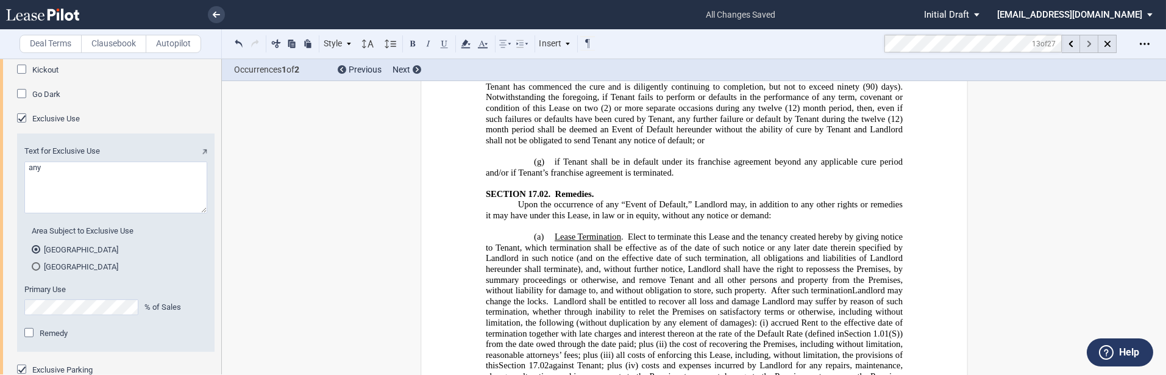
click at [700, 44] on div at bounding box center [1089, 44] width 18 height 18
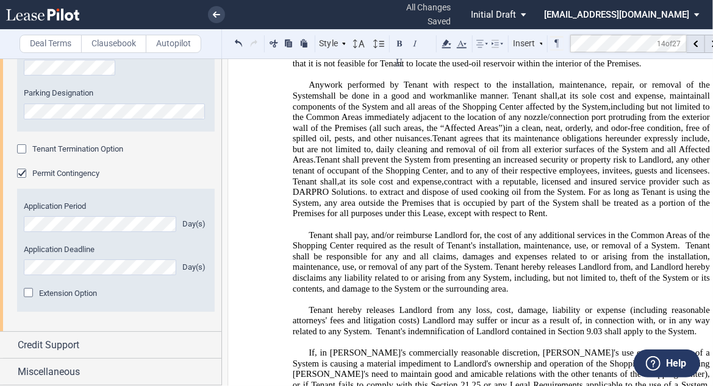
scroll to position [19779, 0]
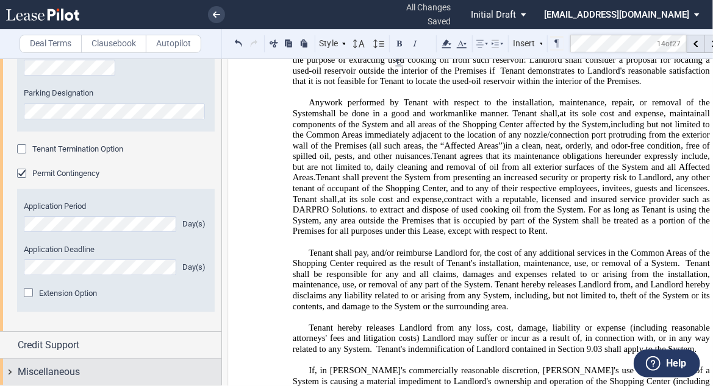
click at [101, 373] on div "Miscellaneous" at bounding box center [120, 372] width 204 height 15
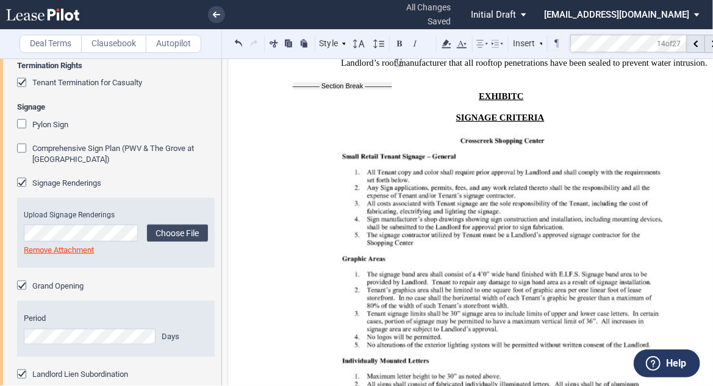
scroll to position [25484, 0]
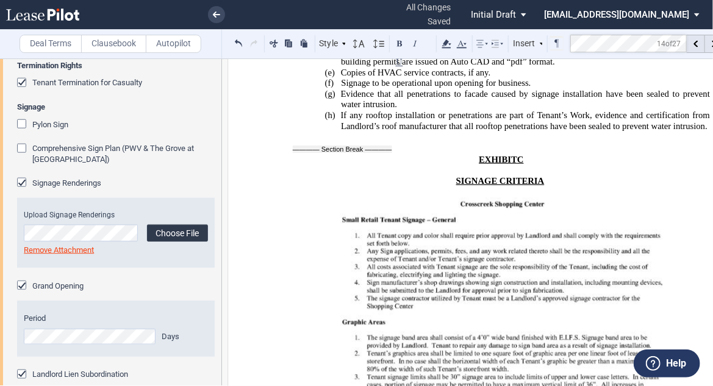
click at [155, 242] on label "Choose File" at bounding box center [177, 233] width 61 height 17
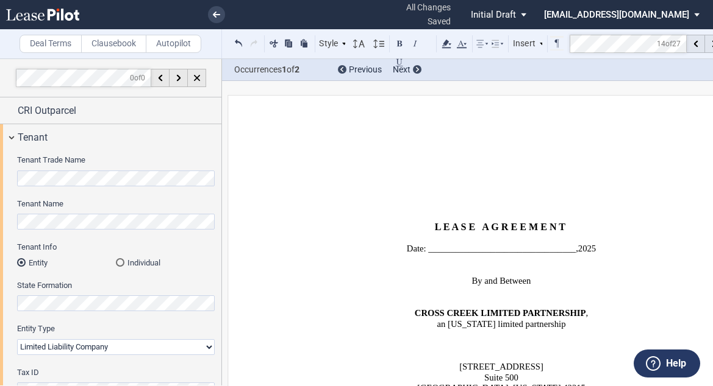
select select "natural expiration"
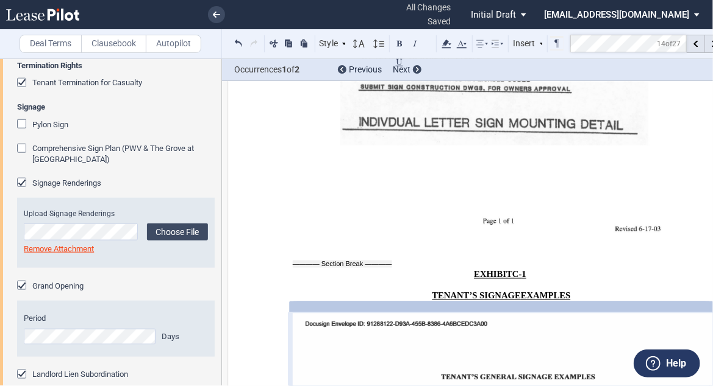
click at [56, 255] on div "Remove Attachment" at bounding box center [116, 249] width 184 height 11
click at [59, 254] on link "Remove Attachment" at bounding box center [59, 248] width 70 height 9
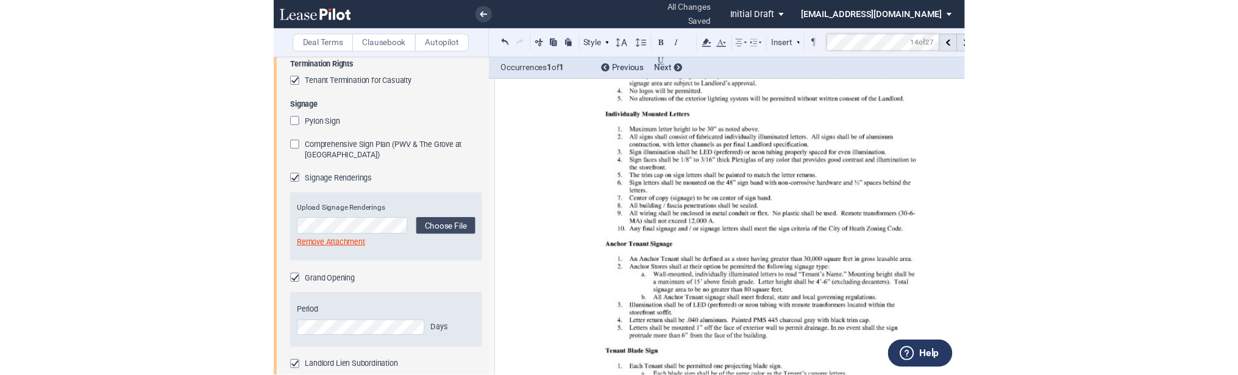
scroll to position [25796, 0]
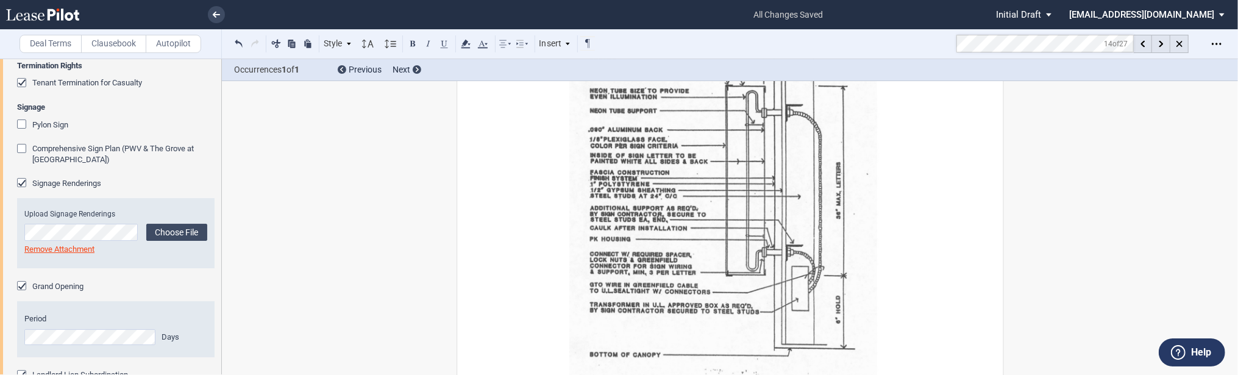
scroll to position [26262, 0]
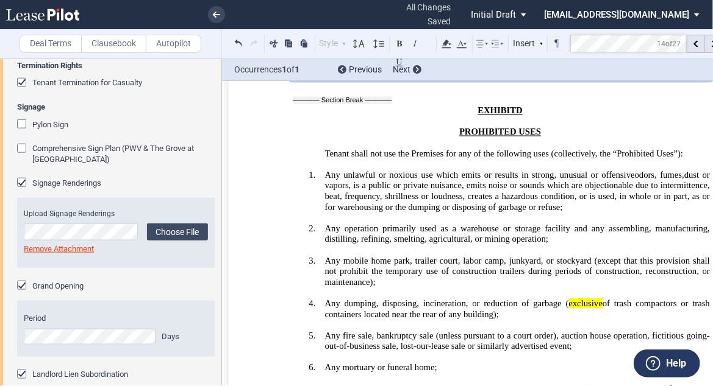
scroll to position [26861, 0]
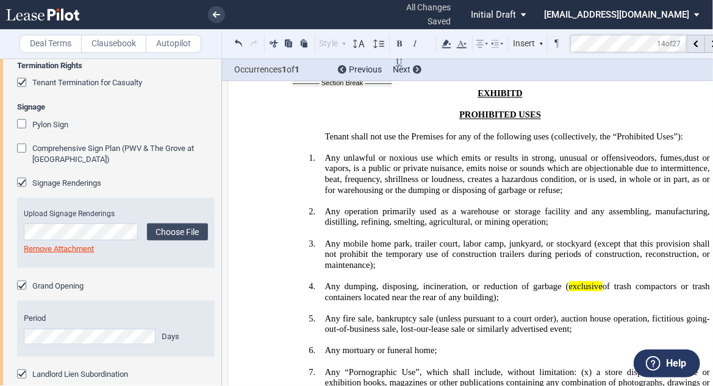
drag, startPoint x: 296, startPoint y: 309, endPoint x: 429, endPoint y: 85, distance: 260.2
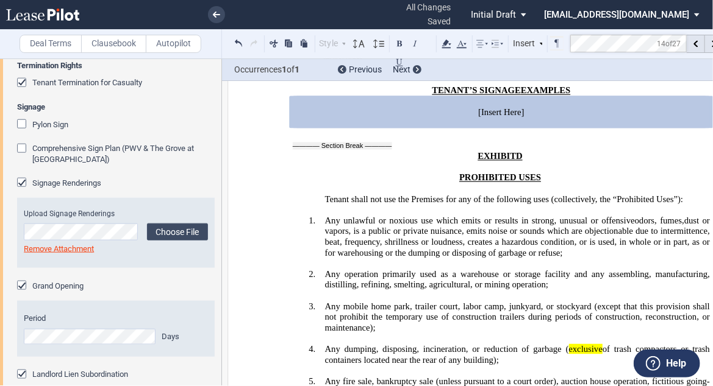
scroll to position [26666, 0]
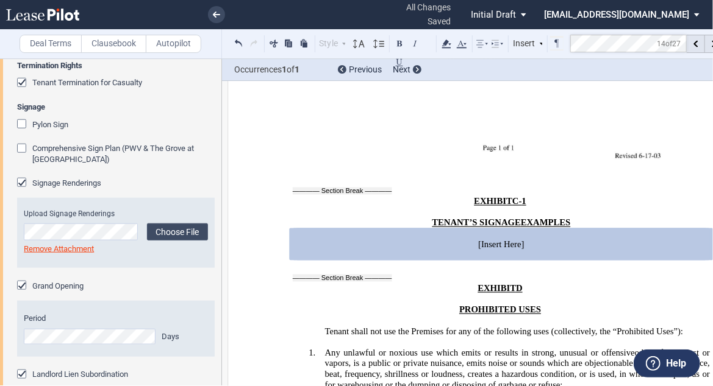
drag, startPoint x: 450, startPoint y: 203, endPoint x: 304, endPoint y: 96, distance: 181.9
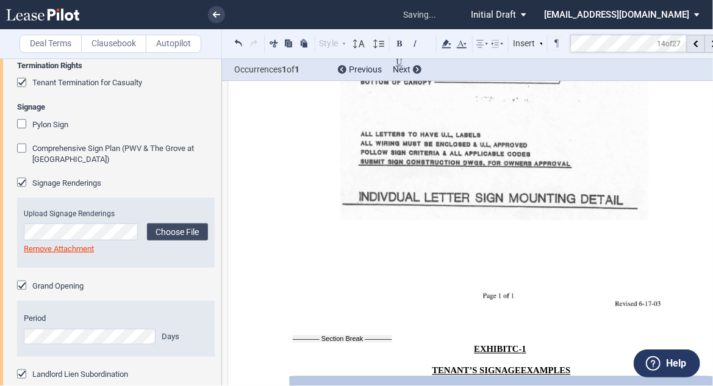
scroll to position [26471, 0]
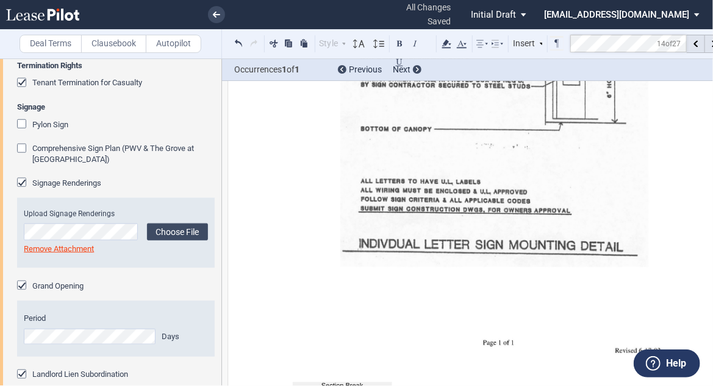
drag, startPoint x: 340, startPoint y: 308, endPoint x: 287, endPoint y: 186, distance: 133.0
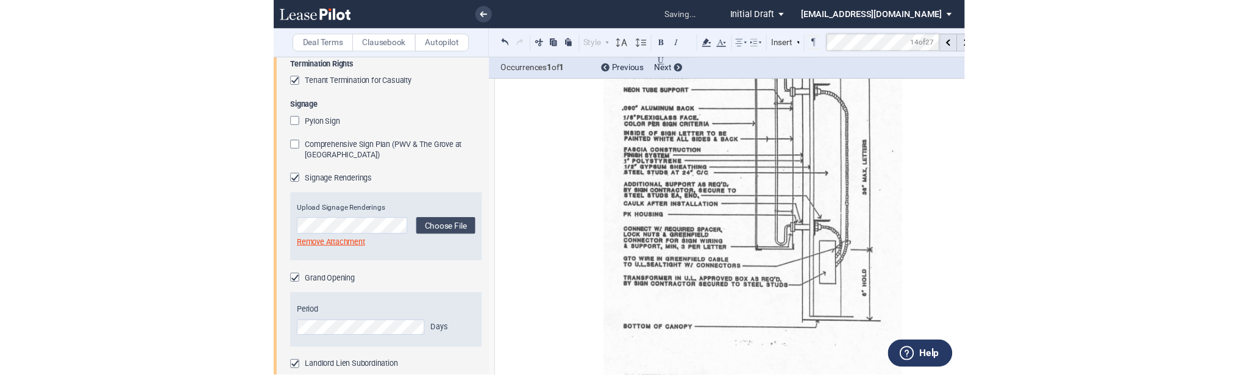
scroll to position [26222, 0]
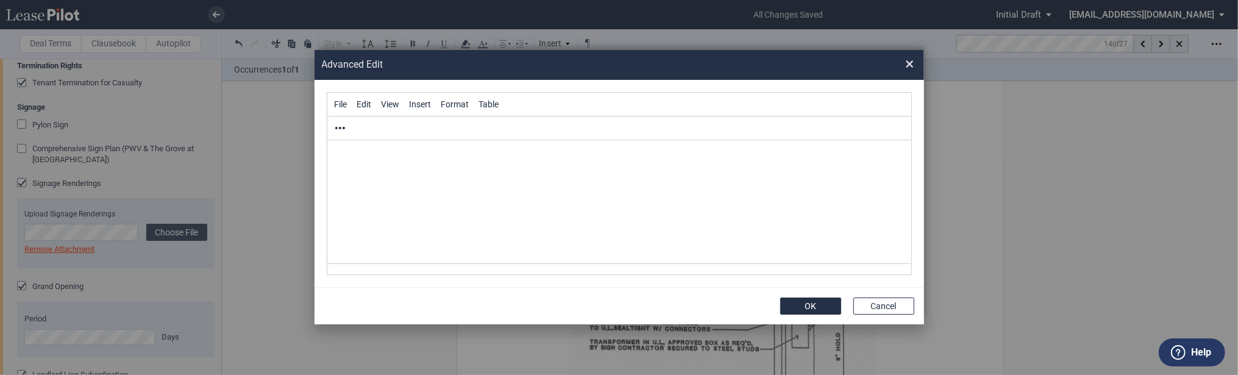
scroll to position [0, 0]
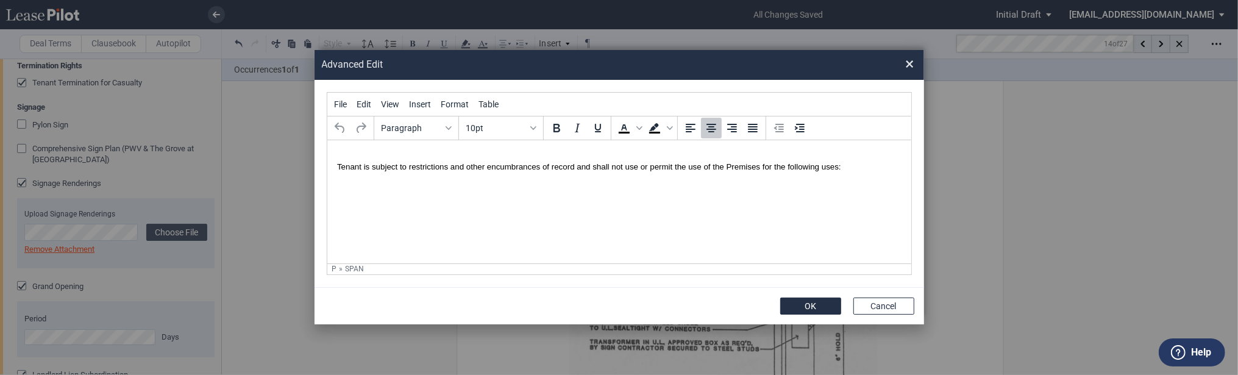
click at [364, 193] on html "Tenant is subject to restrictions and other encumbrances of record and shall no…" at bounding box center [619, 167] width 584 height 54
paste body "Rich Text Area. Press ALT-0 for help."
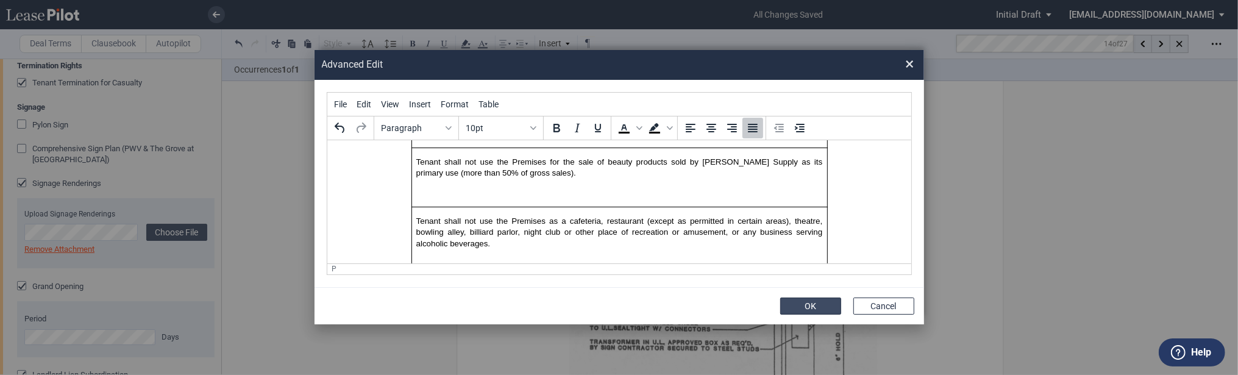
click at [712, 299] on button "OK" at bounding box center [810, 305] width 61 height 17
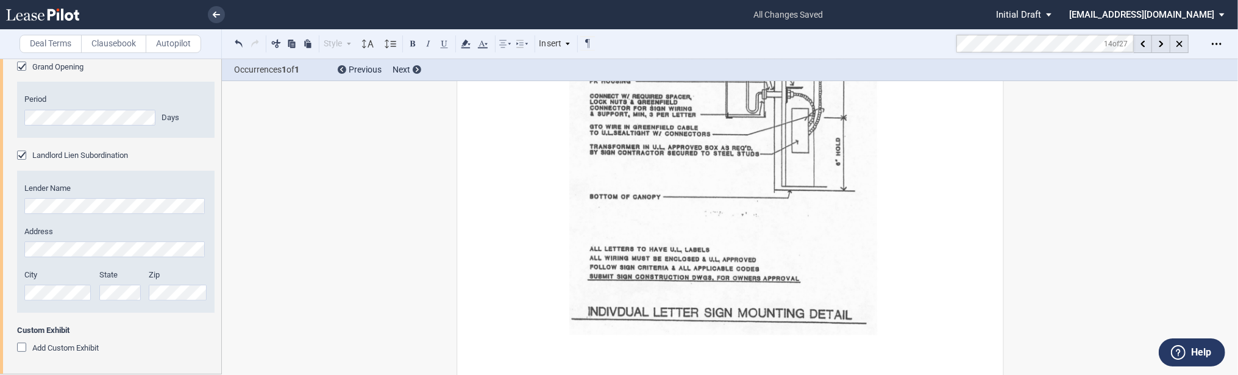
scroll to position [4424, 0]
click at [712, 39] on md-toolbar "Deal Terms Clausebook Autopilot Style Normal 8pt 9pt 10pt 10.5pt 11pt 12pt 14pt…" at bounding box center [619, 44] width 1238 height 30
click at [712, 41] on md-toolbar "Deal Terms Clausebook Autopilot Style Normal 8pt 9pt 10pt 10.5pt 11pt 12pt 14pt…" at bounding box center [619, 44] width 1238 height 30
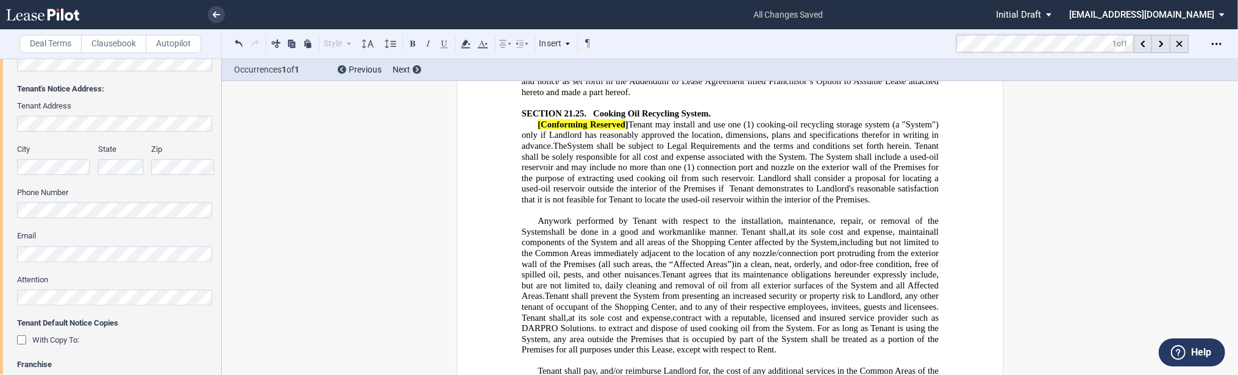
scroll to position [84, 0]
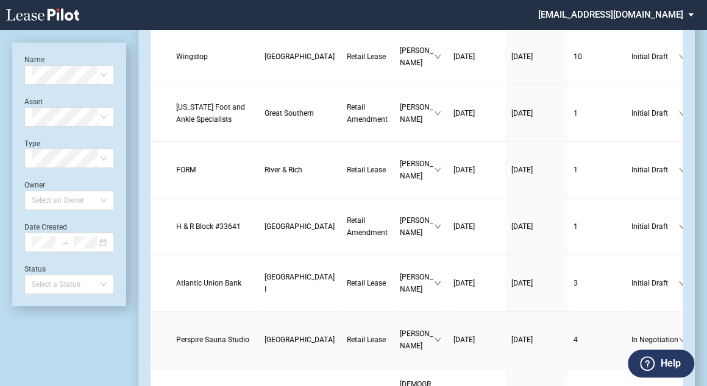
scroll to position [146, 0]
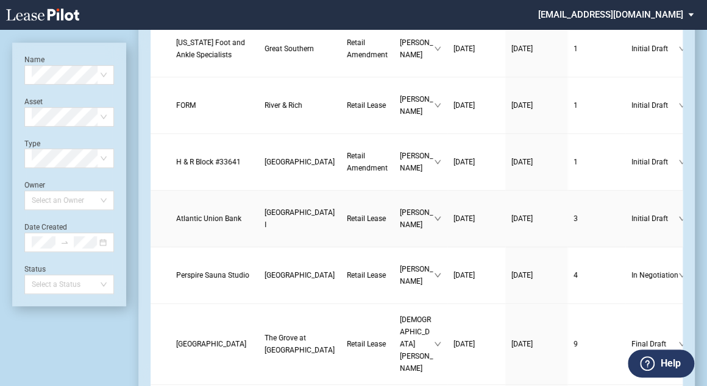
click at [207, 222] on span "Atlantic Union Bank" at bounding box center [208, 219] width 65 height 9
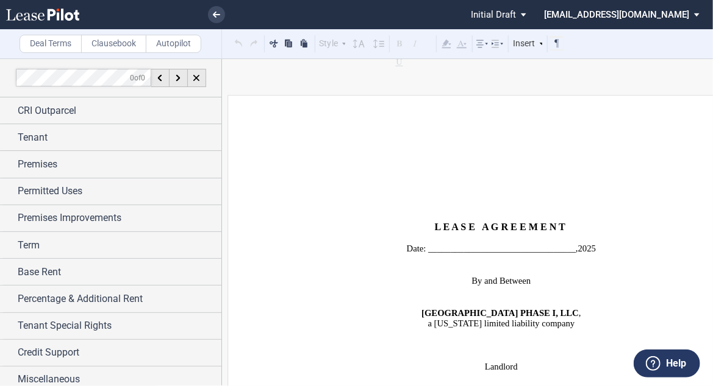
scroll to position [1091, 0]
